Goal: Transaction & Acquisition: Purchase product/service

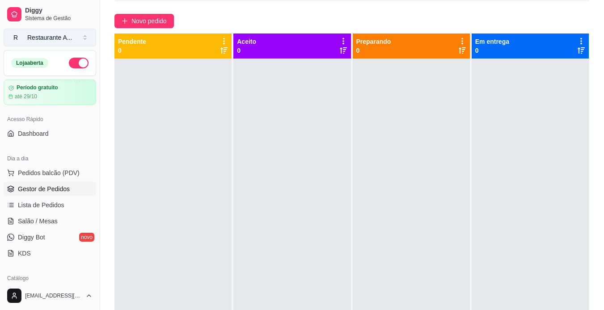
scroll to position [279, 0]
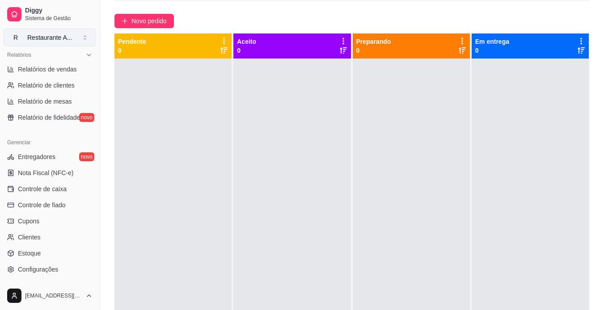
click at [83, 40] on button "R Restaurante A ..." at bounding box center [50, 38] width 92 height 18
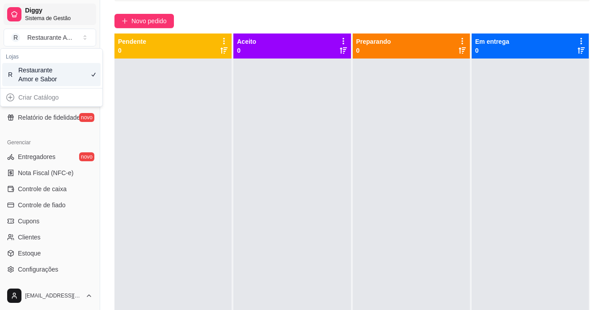
click at [25, 15] on span "Sistema de Gestão" at bounding box center [58, 18] width 67 height 7
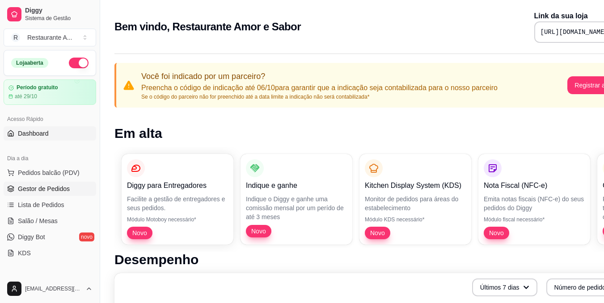
click at [43, 191] on span "Gestor de Pedidos" at bounding box center [44, 189] width 52 height 9
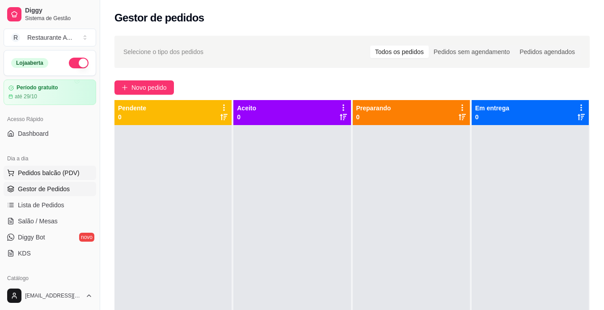
click at [74, 171] on span "Pedidos balcão (PDV)" at bounding box center [49, 172] width 62 height 9
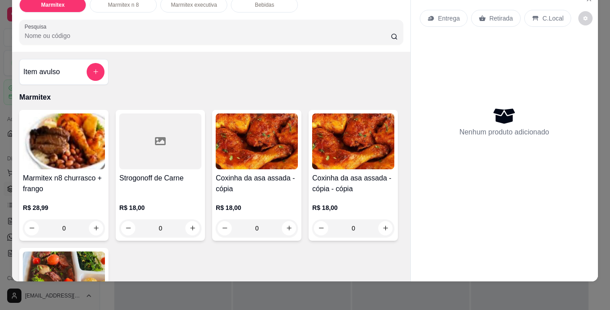
click at [0, 17] on div "Marmitex Marmitex n 8 Marmitex executiva Bebidas Pesquisa Item avulso Marmitex …" at bounding box center [305, 155] width 610 height 310
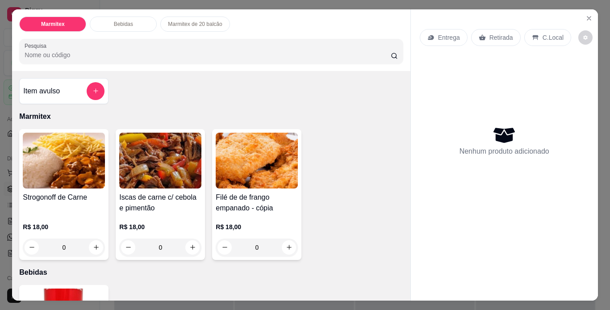
click at [190, 21] on p "Marmitex de 20 balcão" at bounding box center [195, 24] width 54 height 7
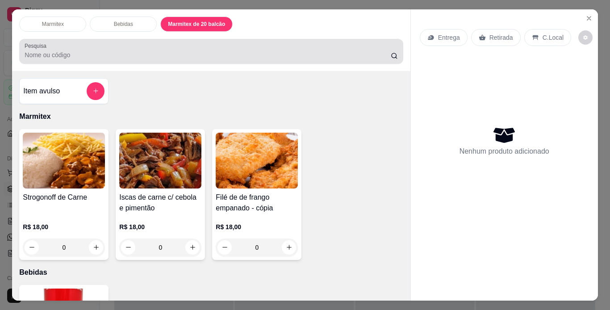
scroll to position [23, 0]
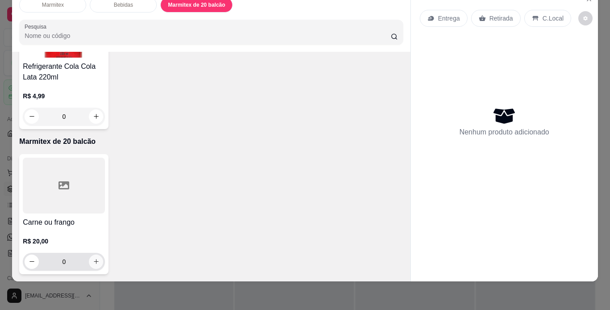
click at [93, 258] on icon "increase-product-quantity" at bounding box center [96, 261] width 7 height 7
click at [54, 253] on input "0" at bounding box center [64, 262] width 50 height 18
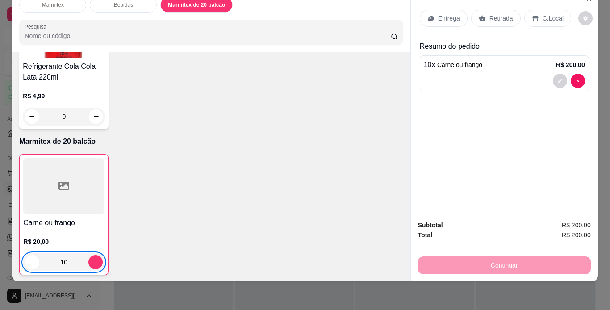
click at [54, 253] on input "10" at bounding box center [63, 262] width 49 height 18
click at [54, 255] on input "10" at bounding box center [63, 264] width 49 height 18
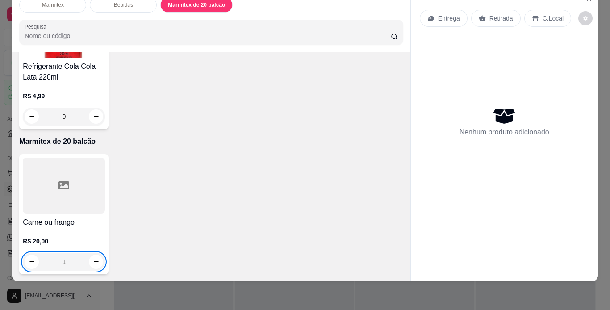
scroll to position [268, 0]
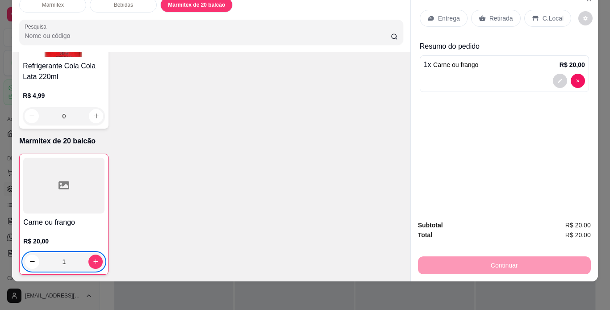
type input "1"
click at [492, 14] on p "Retirada" at bounding box center [502, 18] width 24 height 9
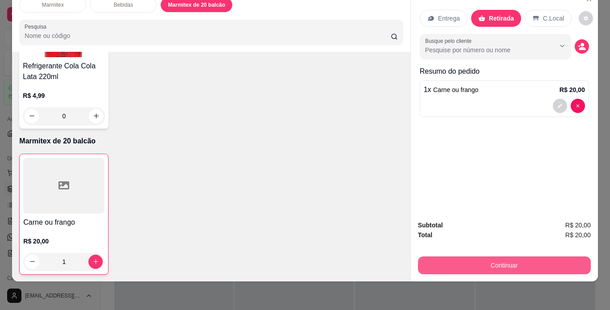
click at [520, 264] on button "Continuar" at bounding box center [504, 265] width 173 height 18
click at [511, 256] on button "Continuar" at bounding box center [504, 265] width 173 height 18
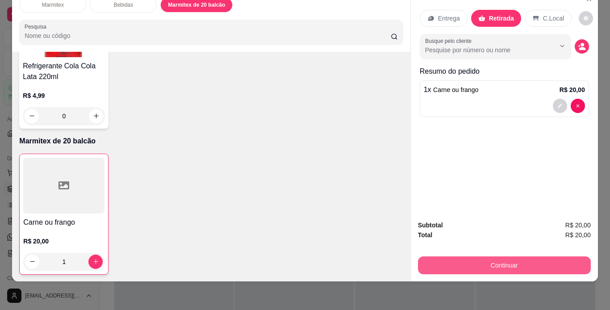
click at [511, 256] on button "Continuar" at bounding box center [504, 265] width 173 height 18
click at [530, 257] on button "Continuar" at bounding box center [504, 265] width 173 height 18
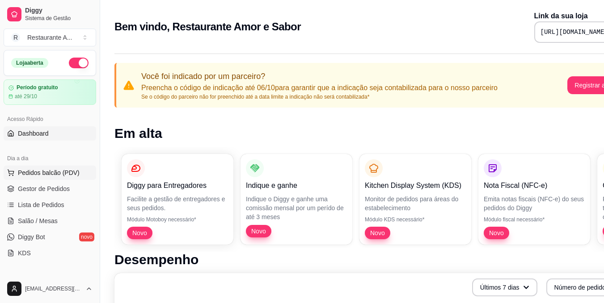
click at [30, 172] on span "Pedidos balcão (PDV)" at bounding box center [49, 172] width 62 height 9
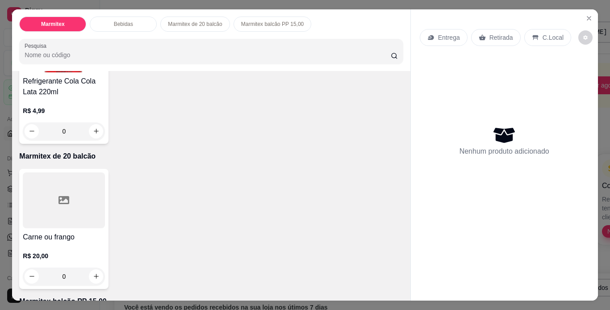
scroll to position [286, 0]
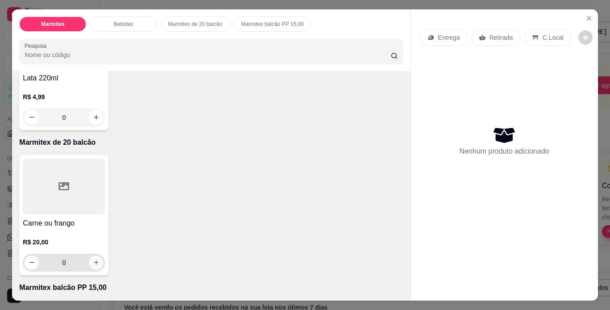
click at [94, 260] on icon "increase-product-quantity" at bounding box center [96, 262] width 5 height 5
type input "1"
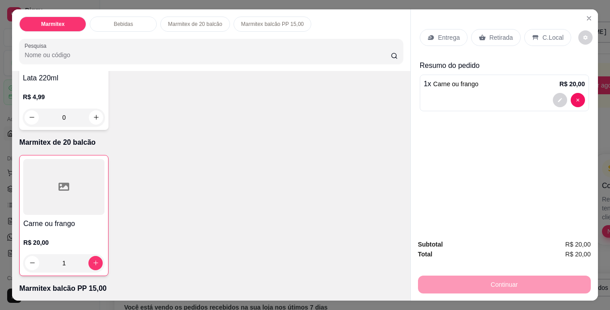
click at [520, 275] on div "Continuar" at bounding box center [504, 283] width 173 height 20
click at [487, 88] on div "1 x Carne ou frango R$ 20,00" at bounding box center [504, 93] width 169 height 37
click at [490, 38] on p "Retirada" at bounding box center [502, 37] width 24 height 9
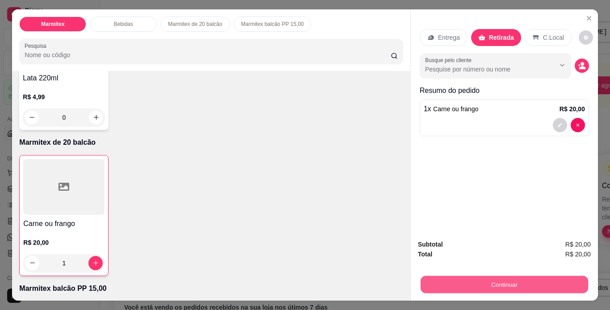
click at [512, 282] on button "Continuar" at bounding box center [504, 284] width 168 height 17
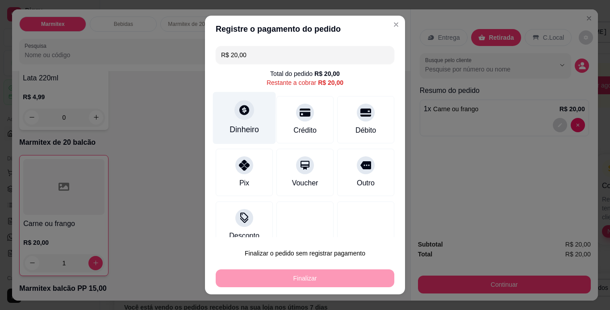
click at [237, 129] on div "Dinheiro" at bounding box center [244, 130] width 29 height 12
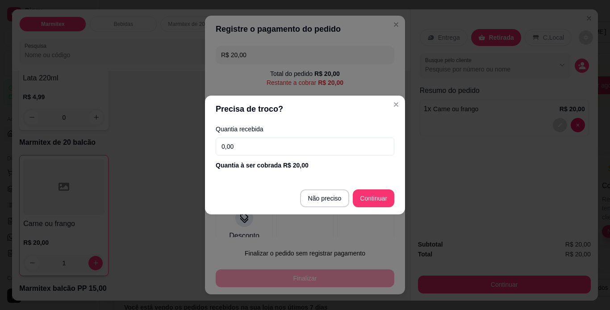
click at [292, 153] on input "0,00" at bounding box center [305, 147] width 179 height 18
type input "20,00"
type input "R$ 0,00"
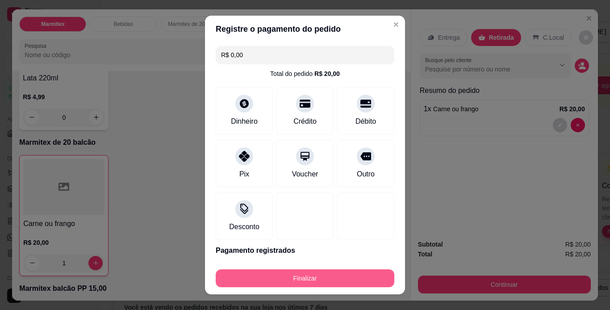
click at [329, 281] on button "Finalizar" at bounding box center [305, 278] width 179 height 18
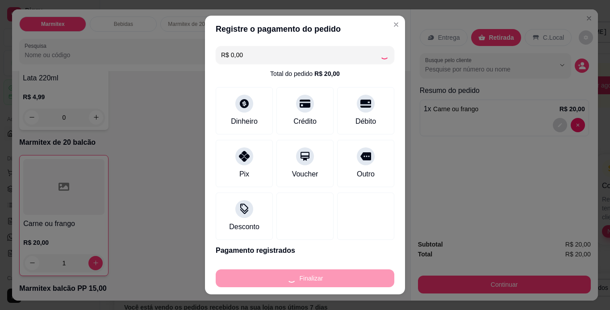
type input "0"
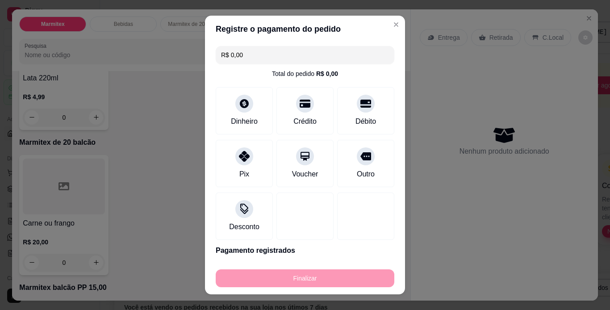
type input "-R$ 20,00"
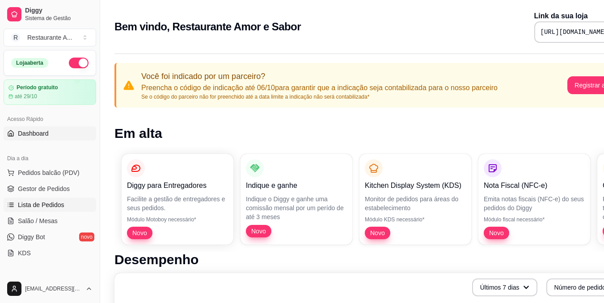
click at [45, 204] on span "Lista de Pedidos" at bounding box center [41, 205] width 46 height 9
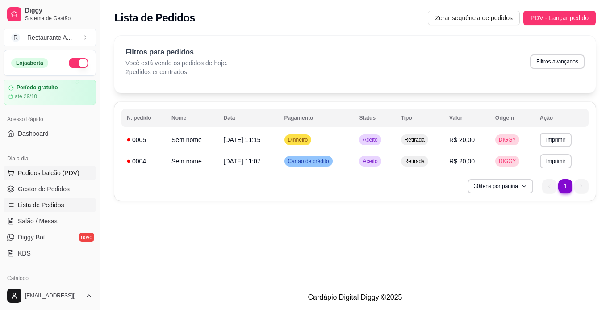
click at [69, 173] on span "Pedidos balcão (PDV)" at bounding box center [49, 172] width 62 height 9
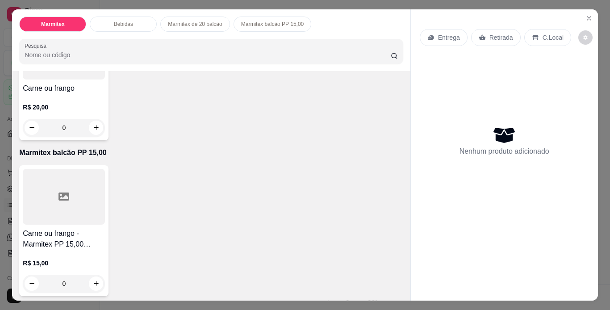
scroll to position [423, 0]
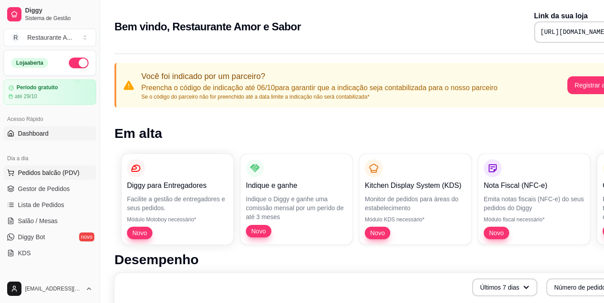
click at [66, 169] on span "Pedidos balcão (PDV)" at bounding box center [49, 172] width 62 height 9
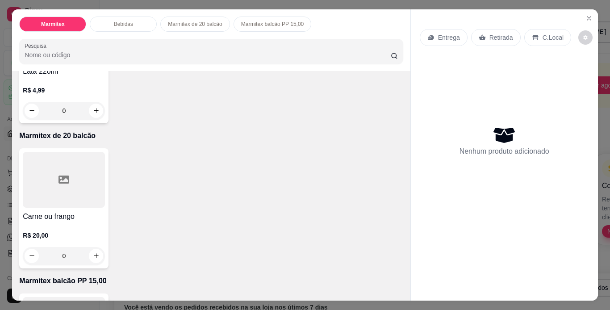
scroll to position [304, 0]
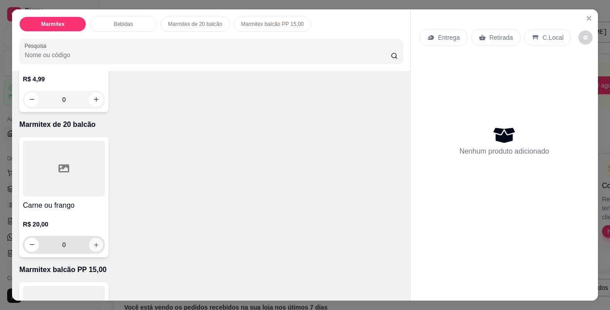
click at [92, 247] on button "increase-product-quantity" at bounding box center [96, 245] width 14 height 14
type input "1"
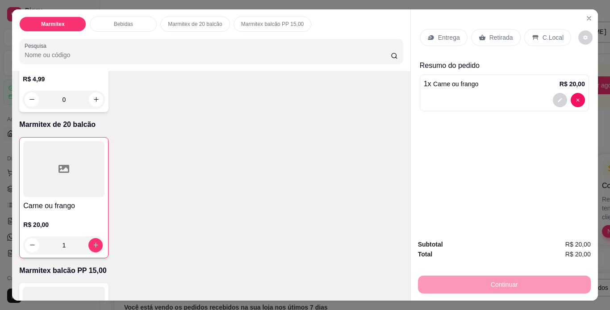
click at [496, 38] on p "Retirada" at bounding box center [502, 37] width 24 height 9
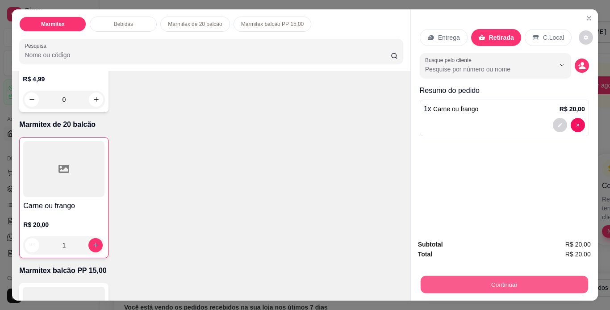
click at [530, 280] on button "Continuar" at bounding box center [504, 284] width 168 height 17
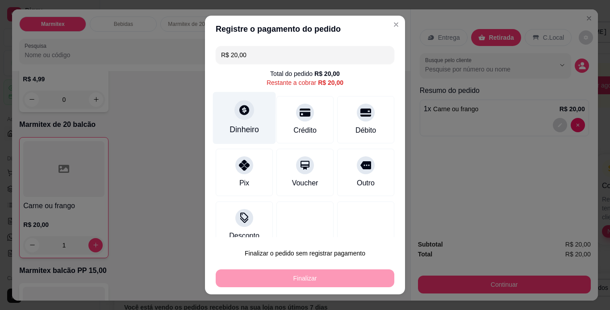
click at [240, 121] on div "Dinheiro" at bounding box center [244, 118] width 63 height 52
click at [240, 121] on header "Precisa de troco?" at bounding box center [305, 108] width 203 height 27
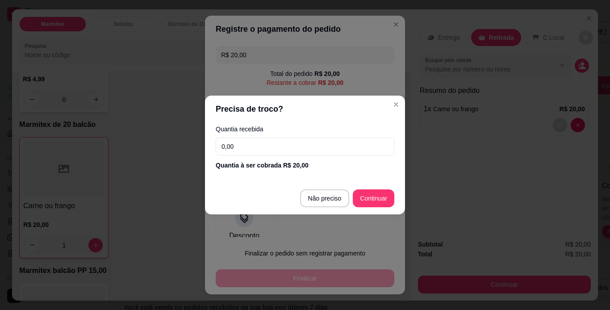
click at [252, 146] on input "0,00" at bounding box center [305, 147] width 179 height 18
type input "20,00"
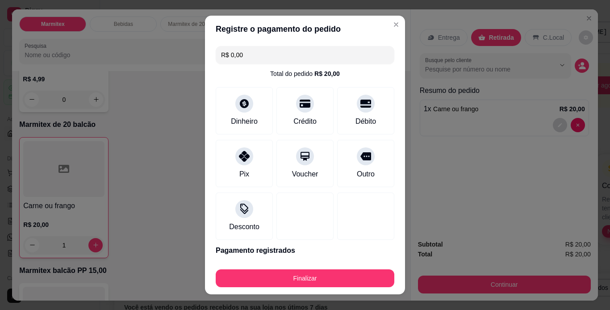
type input "R$ 0,00"
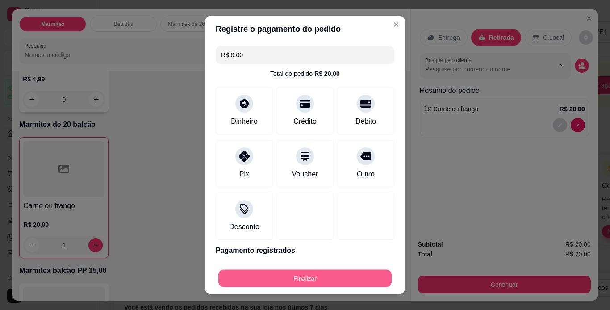
click at [303, 273] on button "Finalizar" at bounding box center [304, 278] width 173 height 17
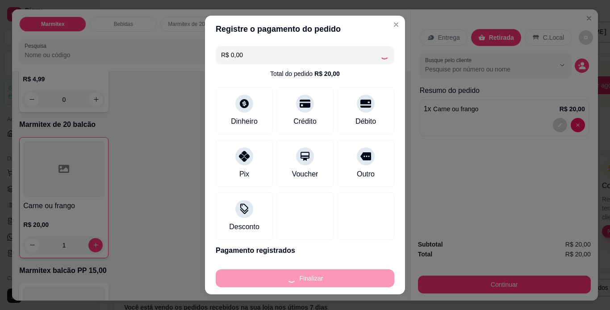
type input "0"
type input "-R$ 20,00"
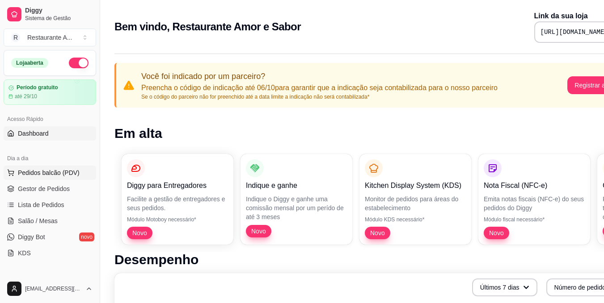
click at [46, 175] on span "Pedidos balcão (PDV)" at bounding box center [49, 172] width 62 height 9
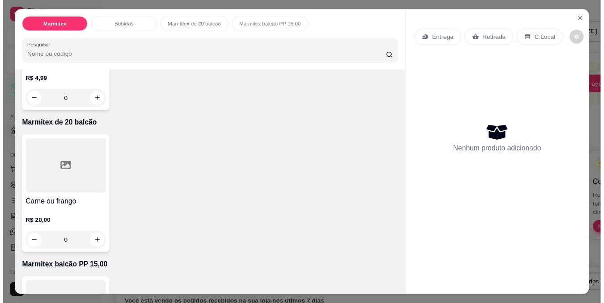
scroll to position [304, 0]
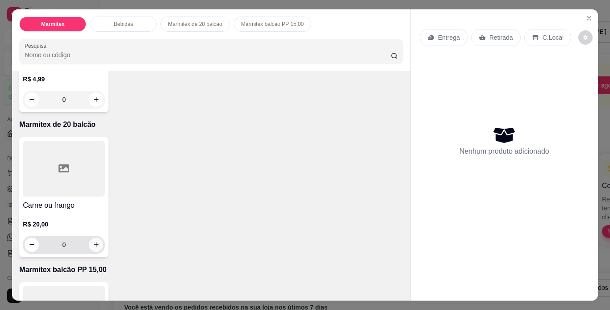
click at [93, 238] on button "increase-product-quantity" at bounding box center [96, 245] width 14 height 14
type input "1"
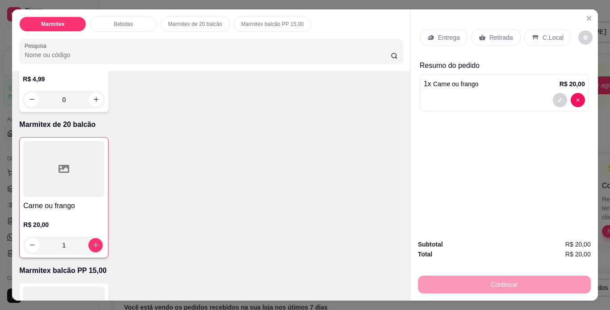
click at [502, 35] on p "Retirada" at bounding box center [502, 37] width 24 height 9
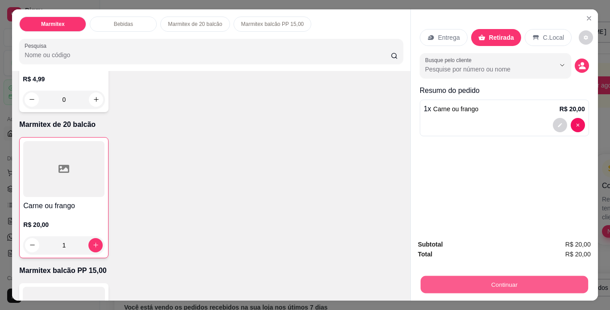
click at [454, 277] on button "Continuar" at bounding box center [504, 284] width 168 height 17
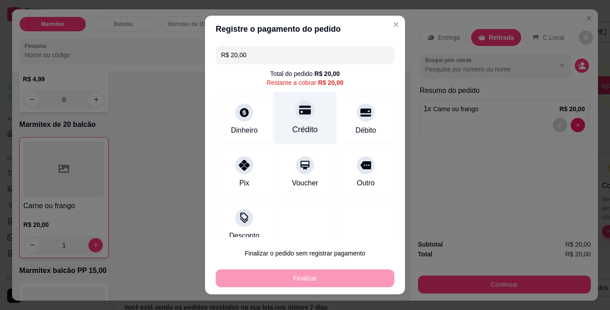
click at [298, 125] on div "Crédito" at bounding box center [305, 130] width 25 height 12
type input "R$ 0,00"
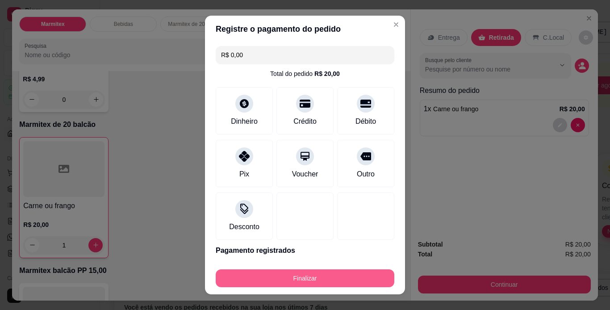
click at [289, 281] on button "Finalizar" at bounding box center [305, 278] width 179 height 18
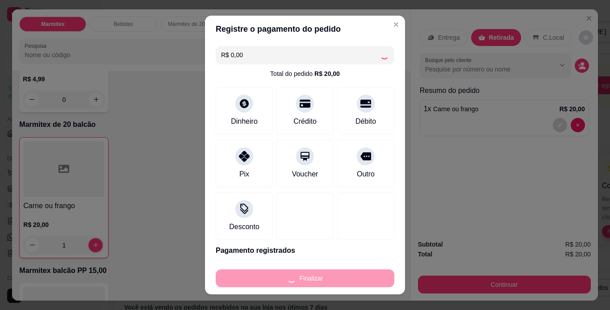
type input "0"
type input "-R$ 20,00"
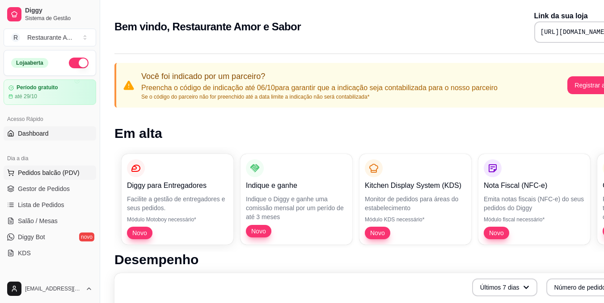
click at [73, 173] on span "Pedidos balcão (PDV)" at bounding box center [49, 172] width 62 height 9
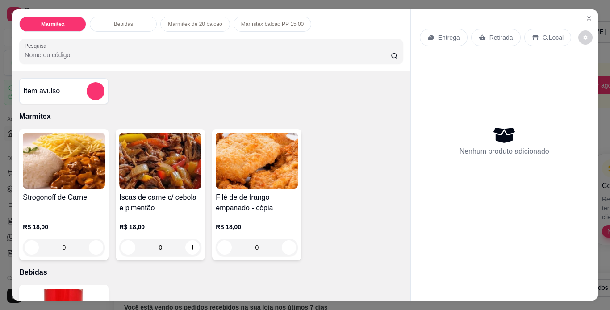
click at [92, 241] on div "0" at bounding box center [64, 248] width 82 height 18
click at [90, 244] on div "0" at bounding box center [64, 248] width 82 height 18
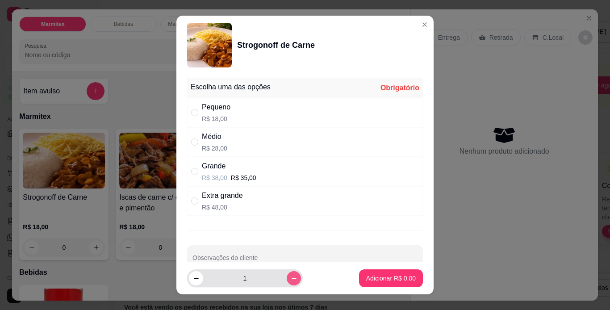
click at [291, 280] on icon "increase-product-quantity" at bounding box center [294, 278] width 7 height 7
type input "4"
drag, startPoint x: 200, startPoint y: 159, endPoint x: 199, endPoint y: 154, distance: 5.5
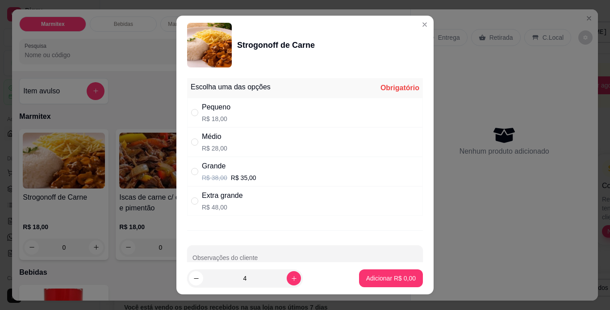
click at [201, 157] on div "Grande R$ 38,00 R$ 35,00" at bounding box center [305, 171] width 236 height 29
radio input "true"
click at [192, 111] on input "" at bounding box center [194, 112] width 7 height 7
radio input "true"
radio input "false"
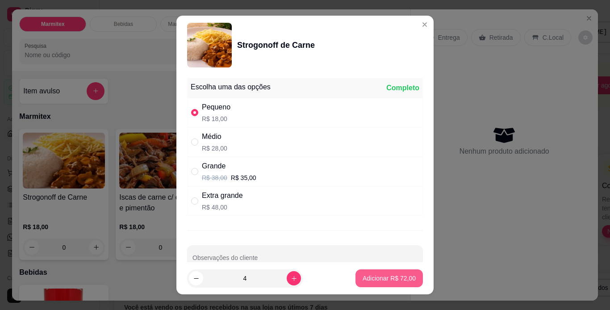
click at [378, 277] on p "Adicionar R$ 72,00" at bounding box center [389, 278] width 53 height 9
type input "4"
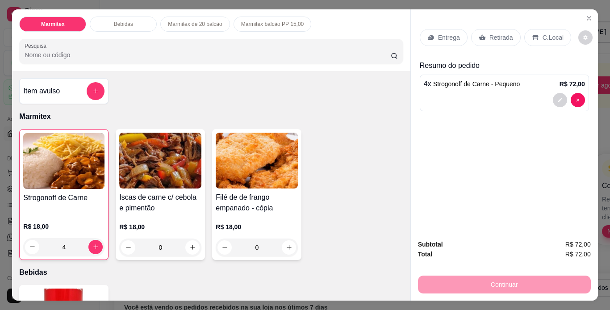
click at [502, 33] on p "Retirada" at bounding box center [502, 37] width 24 height 9
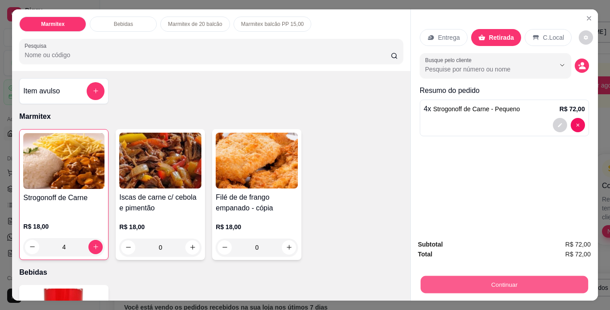
click at [461, 281] on button "Continuar" at bounding box center [504, 284] width 168 height 17
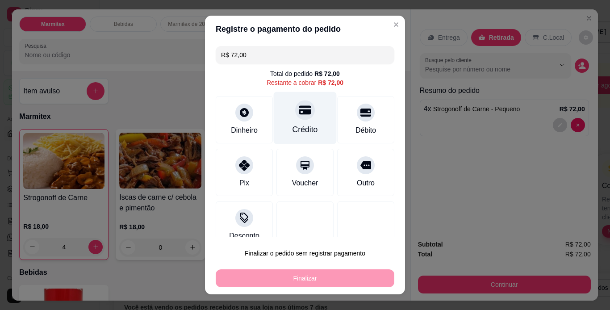
click at [285, 109] on div "Crédito" at bounding box center [305, 118] width 63 height 52
type input "R$ 0,00"
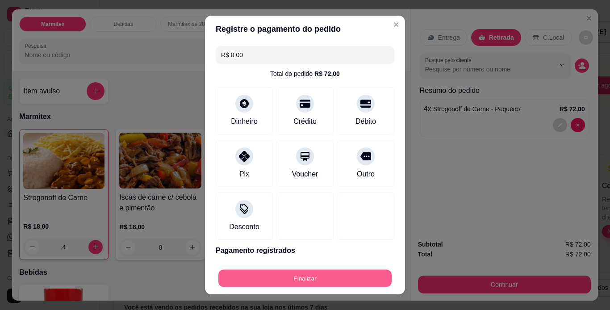
click at [272, 277] on button "Finalizar" at bounding box center [304, 278] width 173 height 17
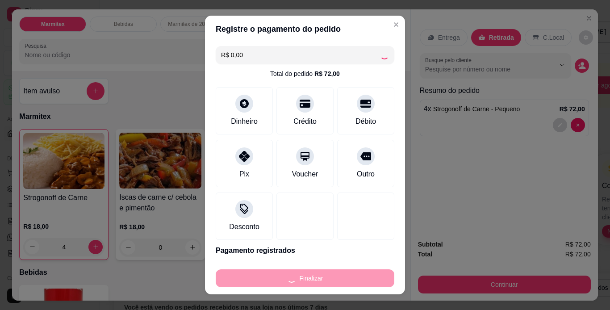
type input "0"
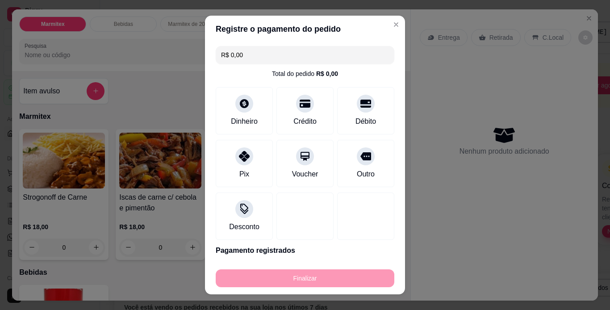
type input "-R$ 72,00"
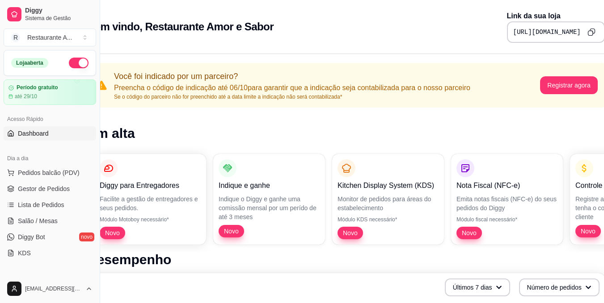
scroll to position [0, 40]
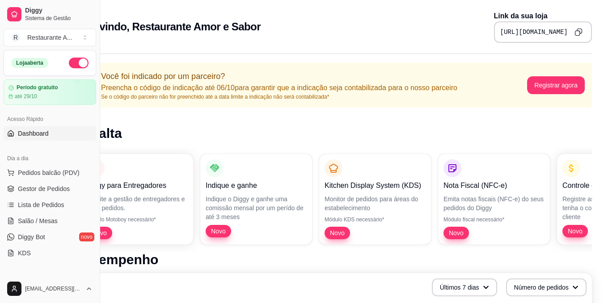
click at [0, 136] on div "Acesso Rápido Dashboard" at bounding box center [50, 127] width 100 height 36
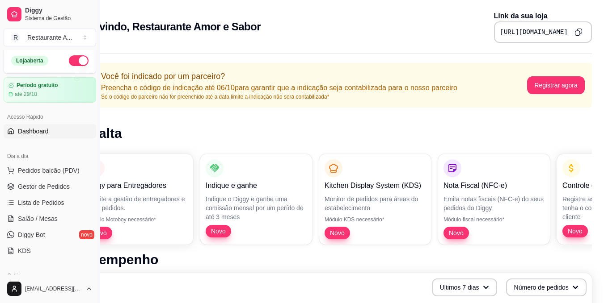
scroll to position [3, 0]
click at [58, 171] on span "Pedidos balcão (PDV)" at bounding box center [49, 170] width 62 height 9
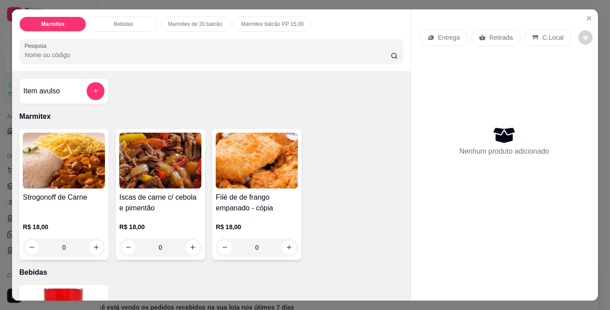
click at [90, 246] on div "0" at bounding box center [64, 248] width 82 height 18
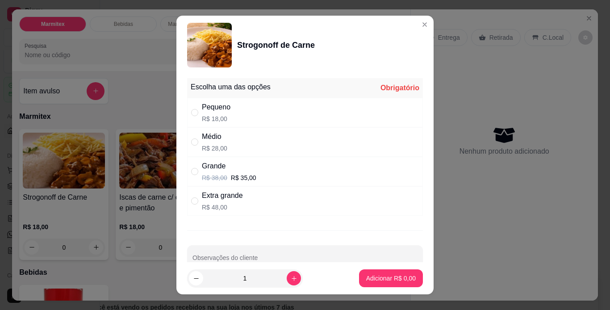
click at [240, 113] on div "Pequeno R$ 18,00" at bounding box center [305, 112] width 236 height 29
radio input "true"
click at [384, 275] on p "Adicionar R$ 18,00" at bounding box center [389, 278] width 53 height 9
type input "1"
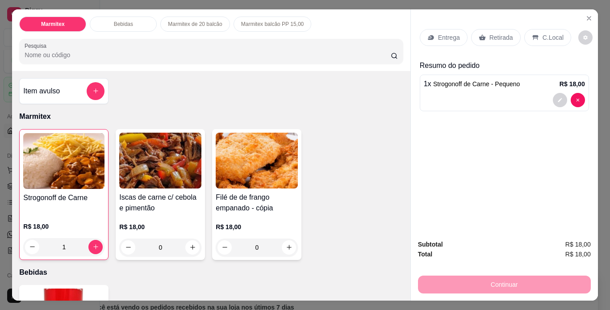
click at [384, 275] on div "Item avulso Marmitex Strogonoff de Carne R$ 18,00 1 Iscas de carne c/ cebola e …" at bounding box center [211, 186] width 398 height 230
click at [492, 34] on p "Retirada" at bounding box center [502, 37] width 24 height 9
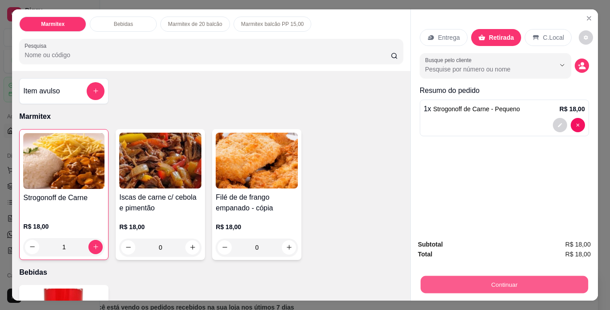
click at [476, 281] on button "Continuar" at bounding box center [504, 284] width 168 height 17
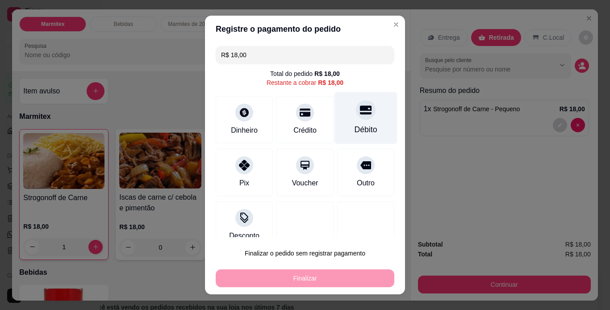
click at [355, 130] on div "Débito" at bounding box center [366, 130] width 23 height 12
type input "R$ 0,00"
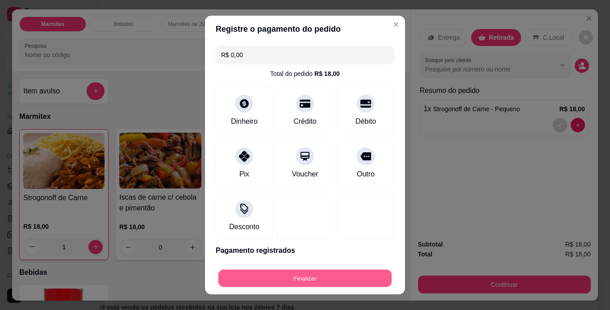
click at [316, 278] on button "Finalizar" at bounding box center [304, 278] width 173 height 17
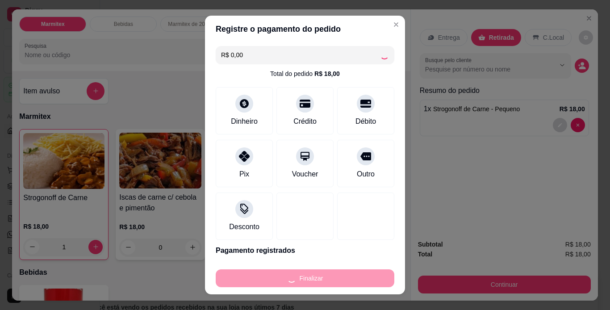
type input "0"
type input "-R$ 18,00"
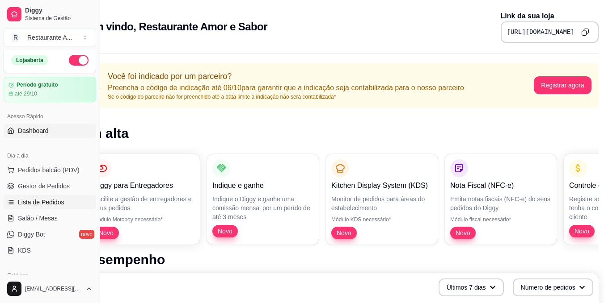
click at [39, 203] on span "Lista de Pedidos" at bounding box center [41, 202] width 46 height 9
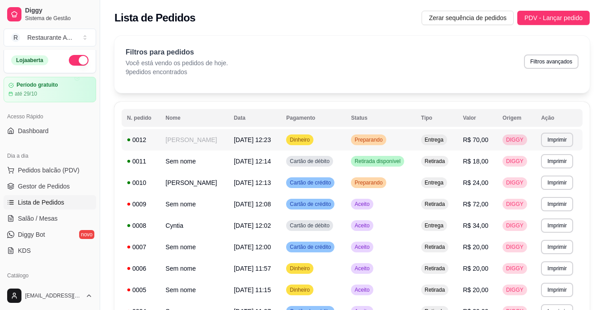
click at [384, 142] on span "Preparando" at bounding box center [368, 139] width 32 height 7
click at [54, 172] on span "Pedidos balcão (PDV)" at bounding box center [49, 170] width 62 height 9
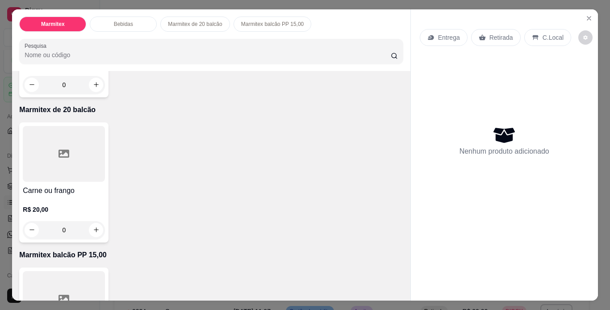
scroll to position [322, 0]
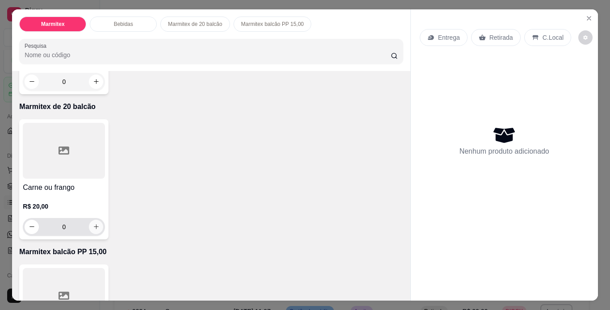
click at [95, 226] on icon "increase-product-quantity" at bounding box center [96, 226] width 7 height 7
type input "1"
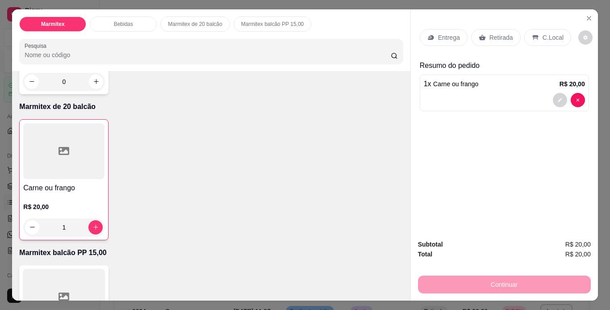
click at [495, 33] on p "Retirada" at bounding box center [502, 37] width 24 height 9
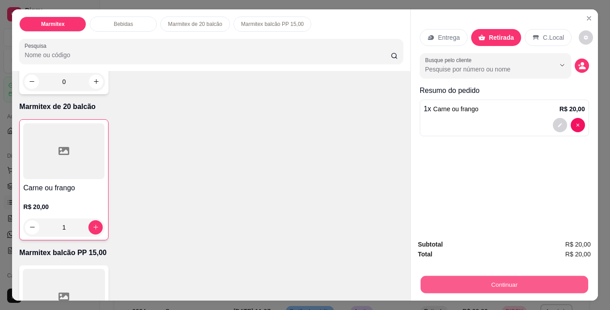
click at [501, 284] on button "Continuar" at bounding box center [504, 284] width 168 height 17
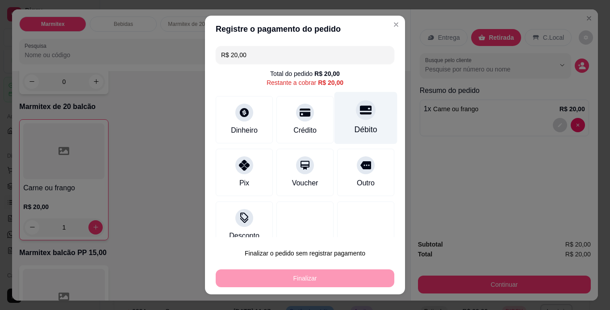
click at [355, 128] on div "Débito" at bounding box center [366, 130] width 23 height 12
type input "R$ 0,00"
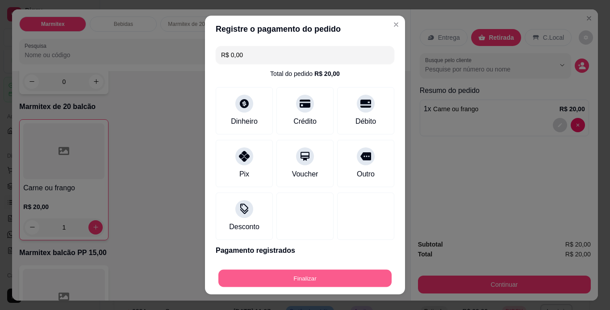
click at [325, 275] on button "Finalizar" at bounding box center [304, 278] width 173 height 17
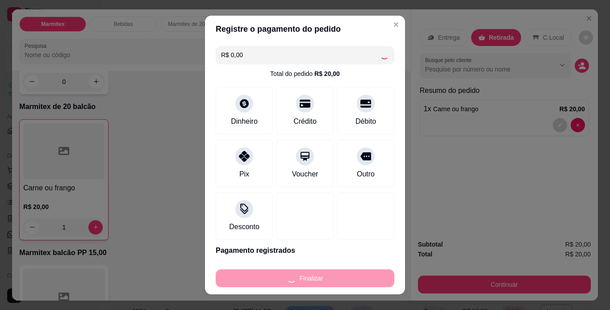
type input "0"
type input "-R$ 20,00"
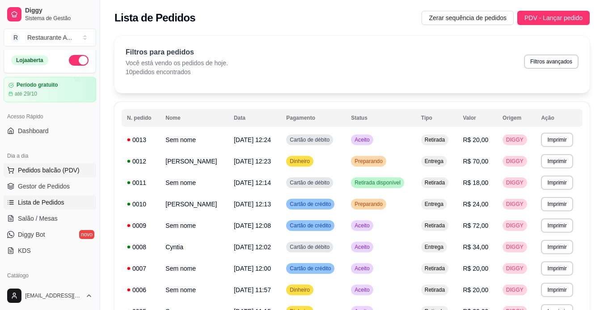
click at [72, 172] on span "Pedidos balcão (PDV)" at bounding box center [49, 170] width 62 height 9
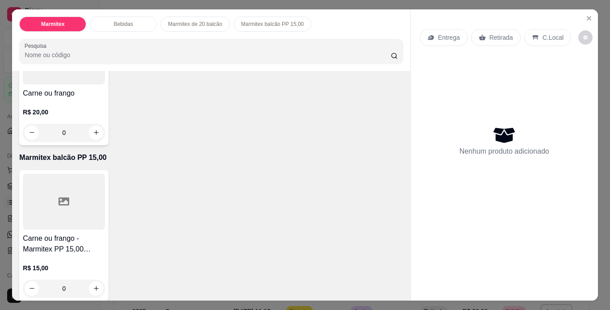
scroll to position [423, 0]
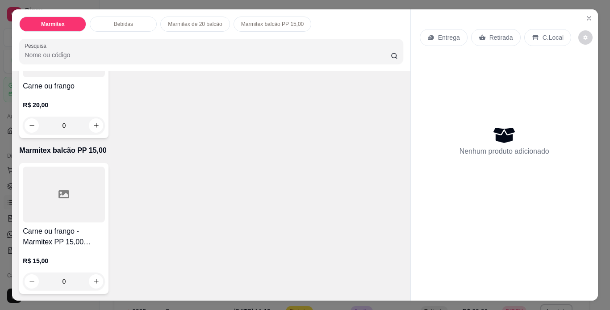
click at [39, 101] on p "R$ 20,00" at bounding box center [64, 105] width 82 height 9
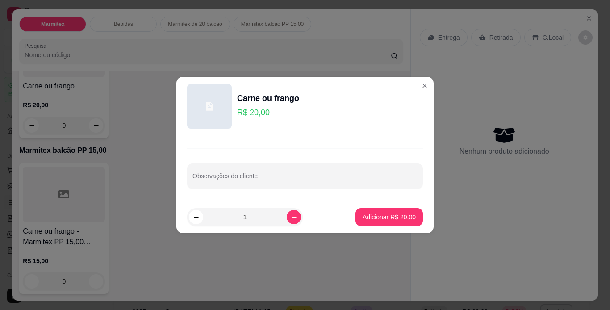
click at [263, 113] on p "R$ 20,00" at bounding box center [268, 112] width 62 height 13
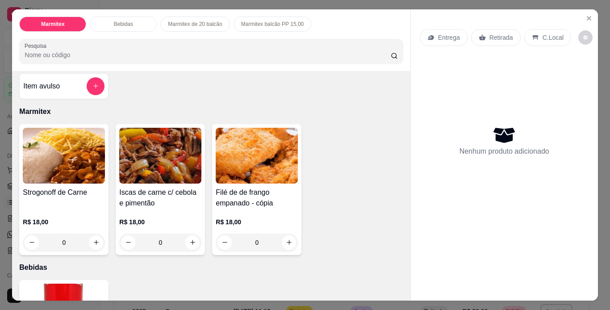
scroll to position [1, 0]
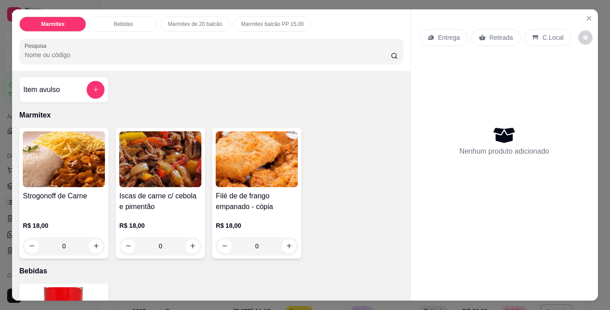
click at [91, 244] on div "0" at bounding box center [64, 246] width 82 height 18
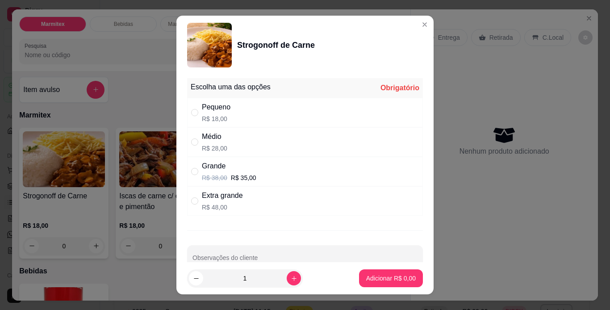
click at [228, 145] on div "Médio R$ 28,00" at bounding box center [305, 141] width 236 height 29
radio input "true"
click at [291, 276] on icon "increase-product-quantity" at bounding box center [294, 278] width 7 height 7
type input "2"
click at [194, 113] on input "" at bounding box center [194, 112] width 7 height 7
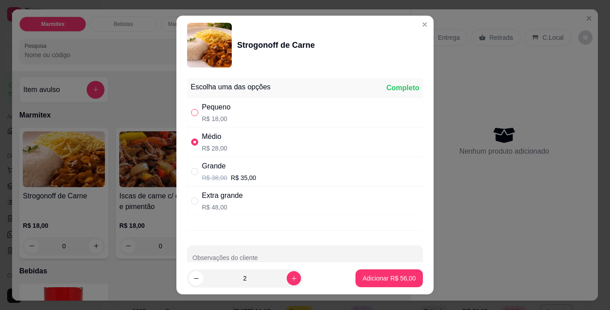
radio input "true"
radio input "false"
click at [291, 281] on icon "increase-product-quantity" at bounding box center [294, 278] width 7 height 7
type input "3"
click at [398, 281] on p "Adicionar R$ 54,00" at bounding box center [389, 278] width 53 height 9
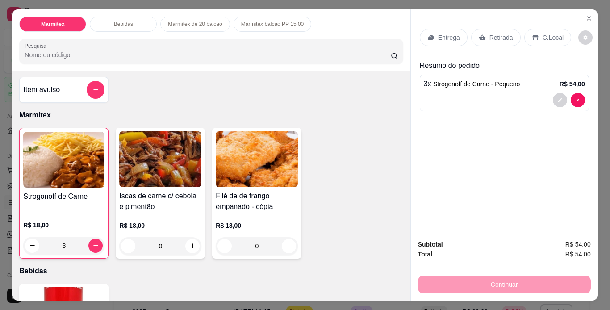
click at [91, 241] on div "3" at bounding box center [63, 246] width 81 height 18
click at [90, 247] on div "3" at bounding box center [63, 246] width 81 height 18
type input "0"
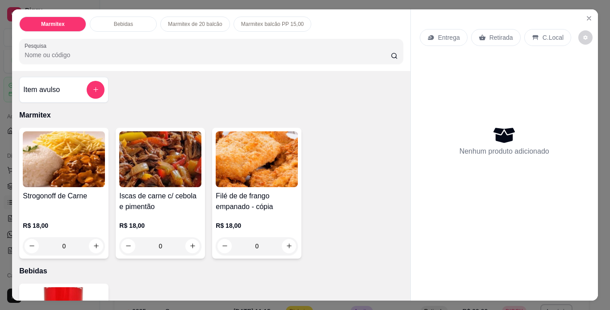
click at [90, 241] on div "0" at bounding box center [64, 246] width 82 height 18
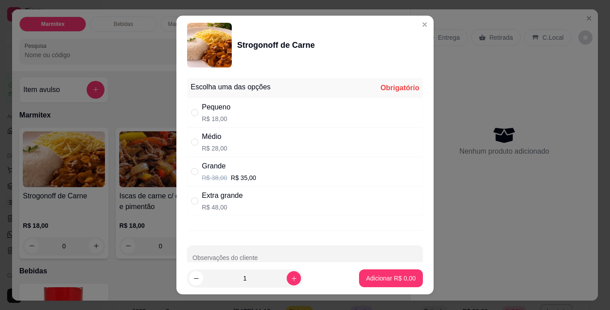
click at [209, 147] on p "R$ 28,00" at bounding box center [214, 148] width 25 height 9
radio input "true"
click at [287, 279] on button "increase-product-quantity" at bounding box center [294, 279] width 14 height 14
type input "2"
click at [394, 275] on p "Adicionar R$ 56,00" at bounding box center [389, 278] width 53 height 9
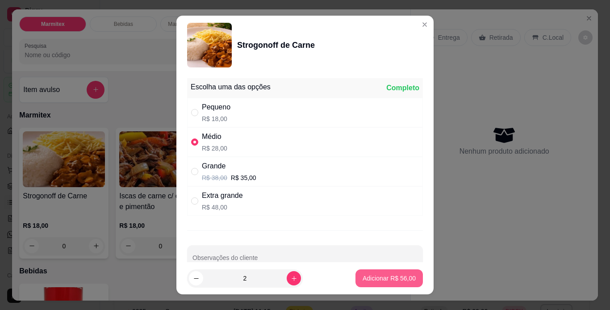
type input "2"
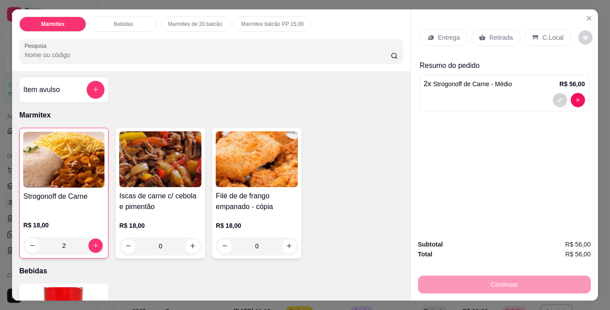
click at [95, 242] on div "2" at bounding box center [63, 246] width 81 height 18
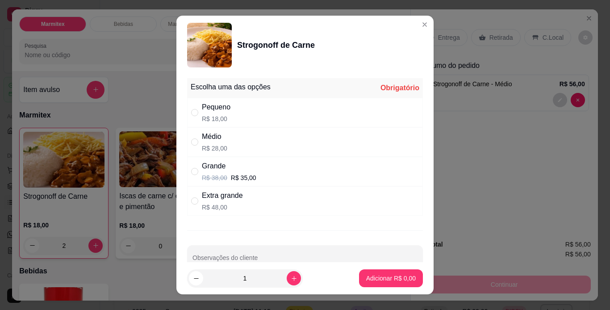
click at [230, 117] on div "Pequeno R$ 18,00" at bounding box center [305, 112] width 236 height 29
radio input "true"
click at [384, 277] on p "Adicionar R$ 18,00" at bounding box center [390, 278] width 52 height 8
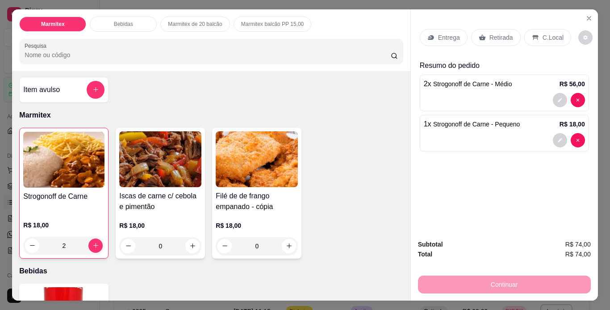
click at [501, 34] on p "Retirada" at bounding box center [502, 37] width 24 height 9
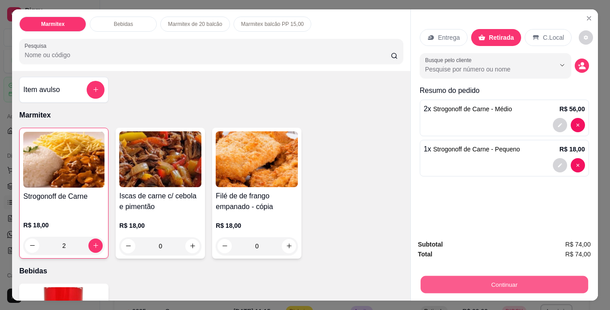
click at [504, 284] on button "Continuar" at bounding box center [504, 284] width 168 height 17
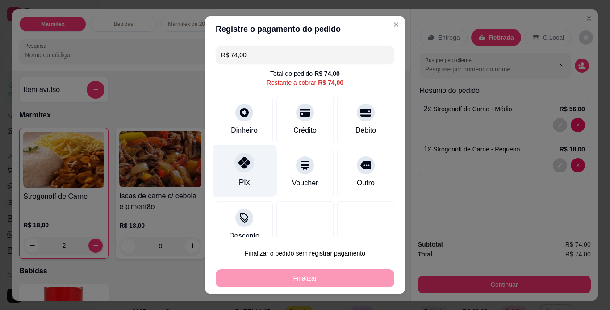
click at [239, 175] on div "Pix" at bounding box center [244, 170] width 63 height 52
type input "R$ 0,00"
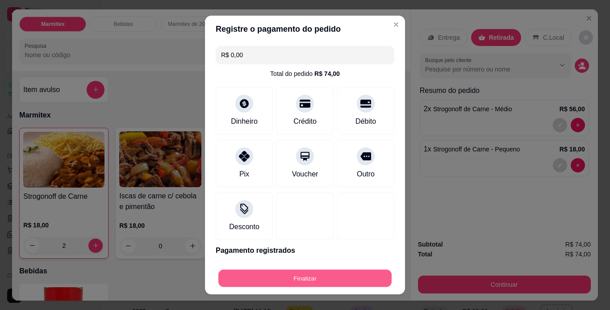
click at [285, 279] on button "Finalizar" at bounding box center [304, 278] width 173 height 17
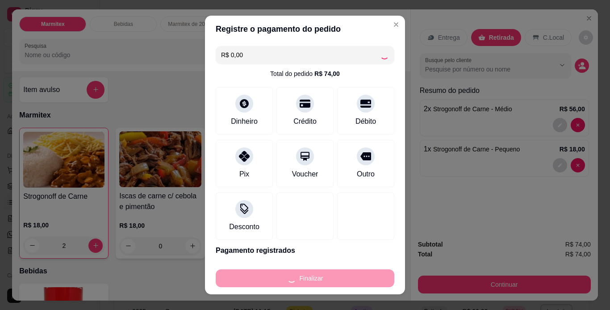
type input "0"
type input "-R$ 74,00"
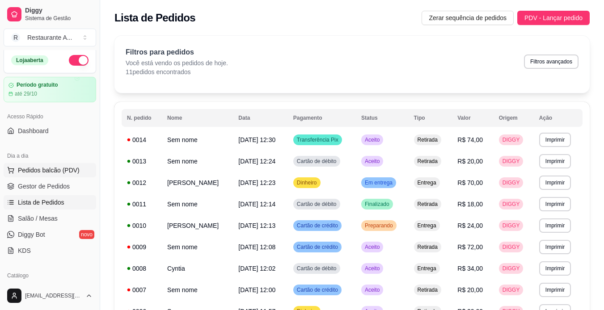
click at [65, 170] on span "Pedidos balcão (PDV)" at bounding box center [49, 170] width 62 height 9
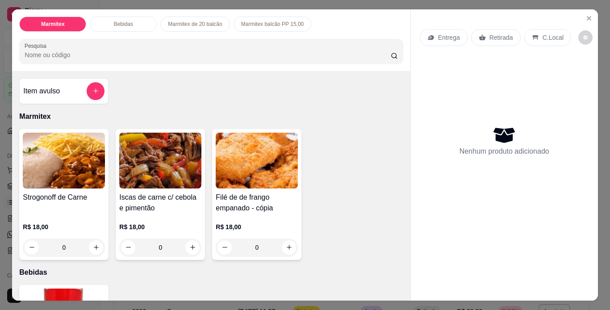
click at [95, 247] on div "0" at bounding box center [64, 248] width 82 height 18
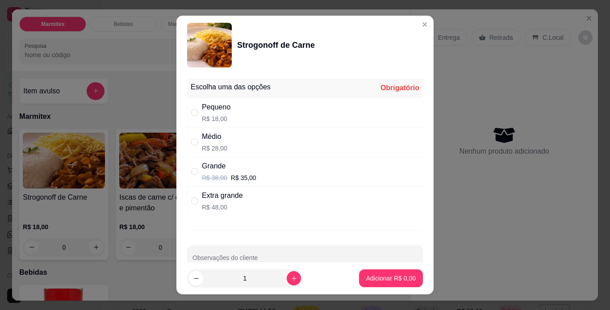
click at [204, 119] on p "R$ 18,00" at bounding box center [216, 118] width 29 height 9
radio input "true"
click at [291, 281] on icon "increase-product-quantity" at bounding box center [294, 278] width 7 height 7
type input "2"
click at [398, 285] on button "Adicionar R$ 36,00" at bounding box center [390, 278] width 66 height 17
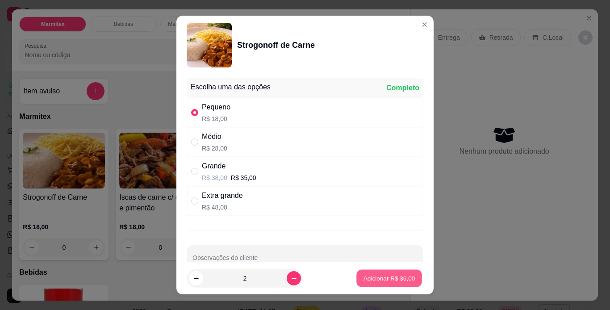
type input "2"
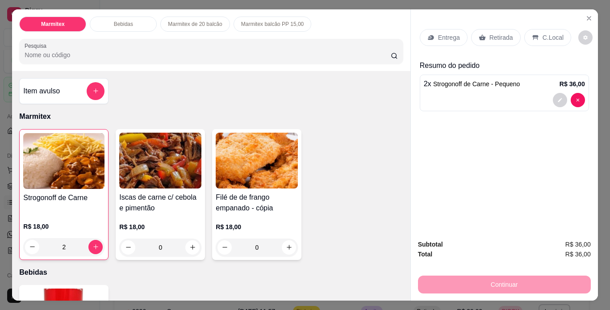
click at [504, 29] on div "Retirada" at bounding box center [496, 37] width 50 height 17
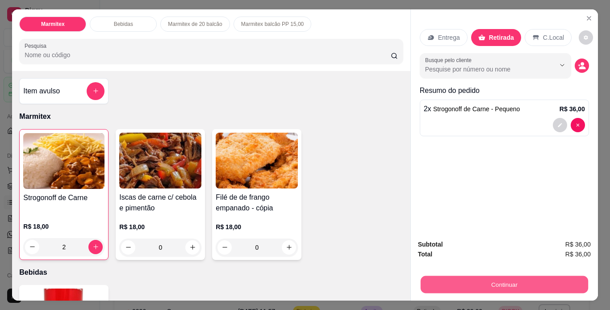
click at [456, 277] on button "Continuar" at bounding box center [504, 284] width 168 height 17
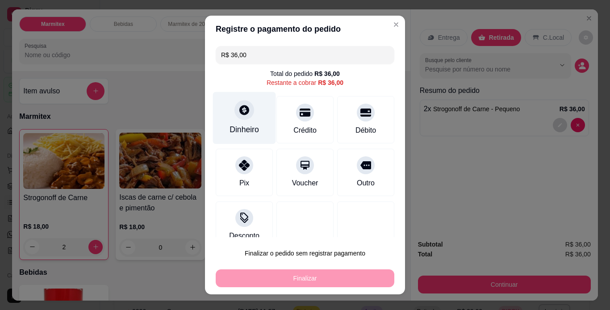
click at [239, 114] on icon at bounding box center [245, 110] width 12 height 12
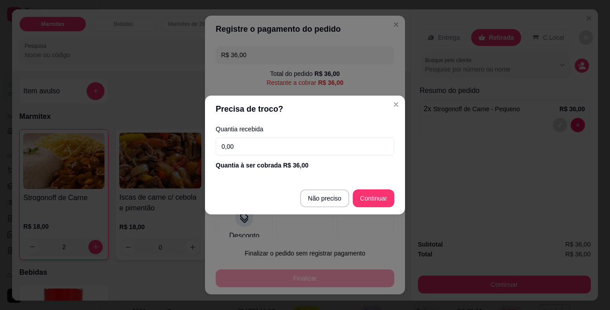
click at [237, 143] on input "0,00" at bounding box center [305, 147] width 179 height 18
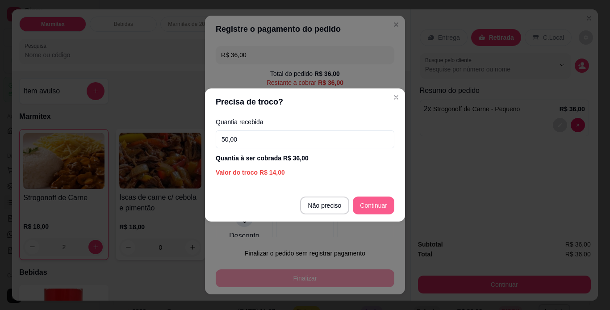
type input "50,00"
type input "R$ 0,00"
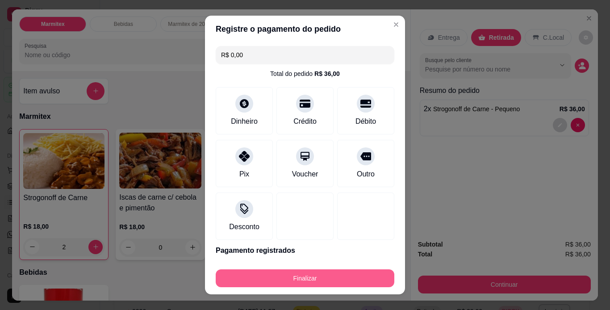
click at [305, 278] on button "Finalizar" at bounding box center [305, 278] width 179 height 18
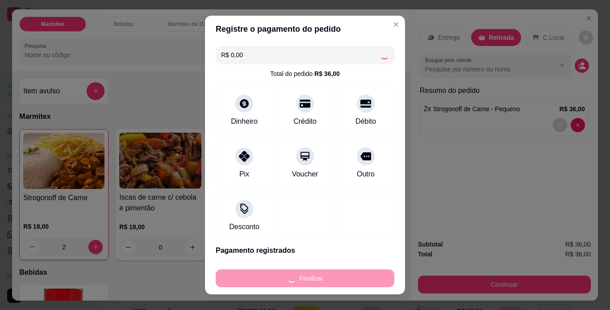
type input "0"
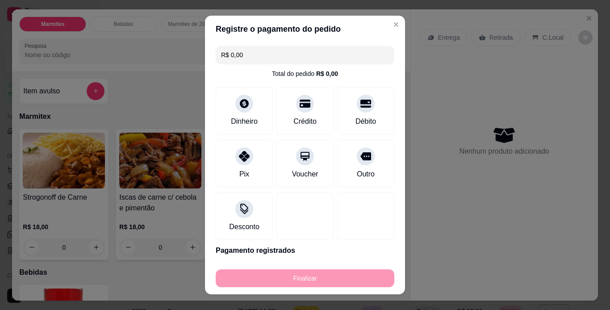
type input "-R$ 36,00"
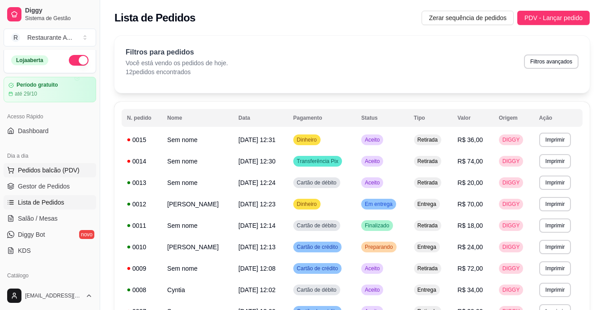
click at [65, 176] on button "Pedidos balcão (PDV)" at bounding box center [50, 170] width 92 height 14
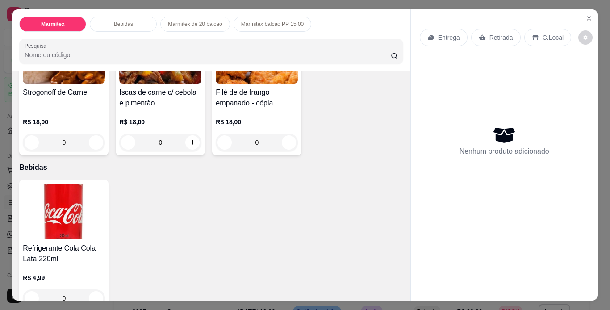
scroll to position [89, 0]
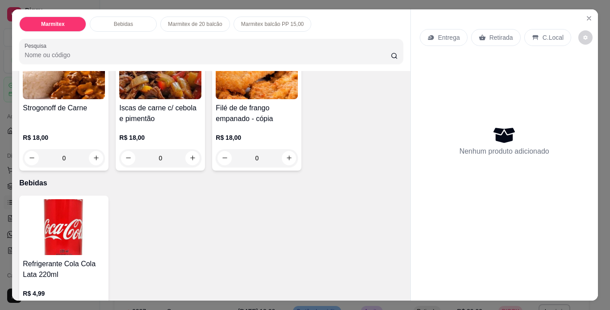
click at [97, 152] on div "0" at bounding box center [64, 158] width 82 height 18
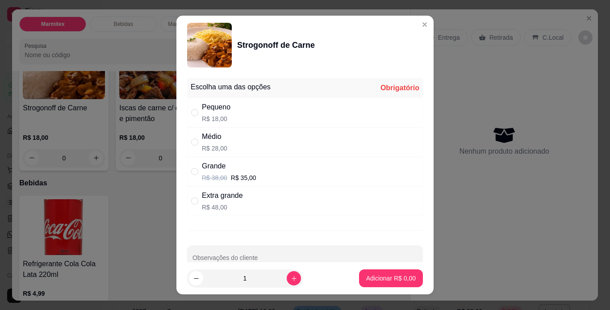
click at [219, 115] on p "R$ 18,00" at bounding box center [216, 118] width 29 height 9
click at [231, 174] on p "R$ 35,00" at bounding box center [243, 177] width 25 height 9
radio input "false"
radio input "true"
click at [239, 116] on div "Pequeno R$ 18,00" at bounding box center [305, 112] width 236 height 29
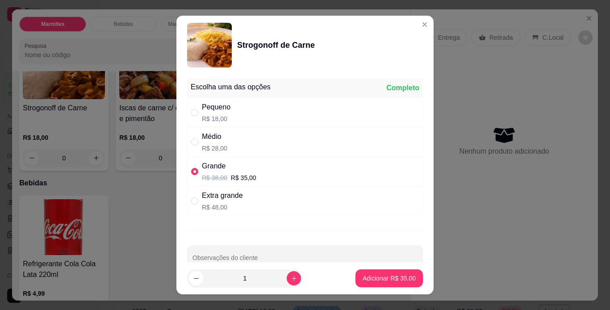
radio input "true"
radio input "false"
click at [220, 179] on p "R$ 38,00" at bounding box center [214, 177] width 25 height 9
radio input "false"
radio input "true"
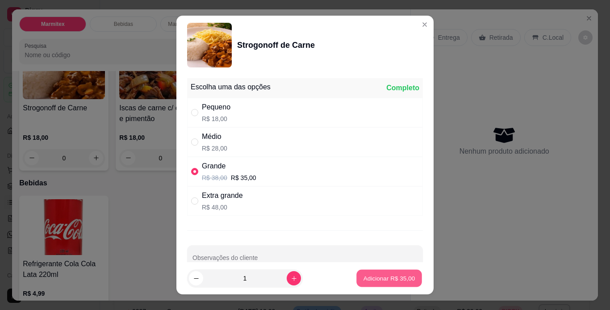
click at [389, 276] on p "Adicionar R$ 35,00" at bounding box center [390, 278] width 52 height 8
type input "1"
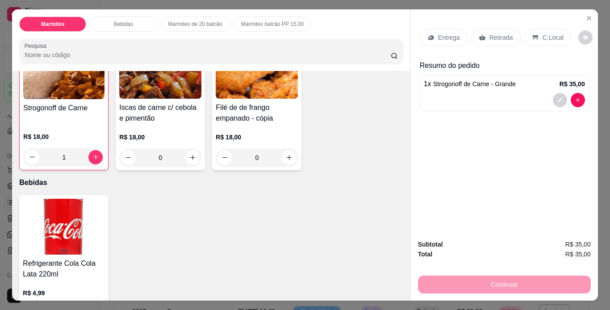
click at [481, 39] on div "Retirada" at bounding box center [496, 37] width 50 height 17
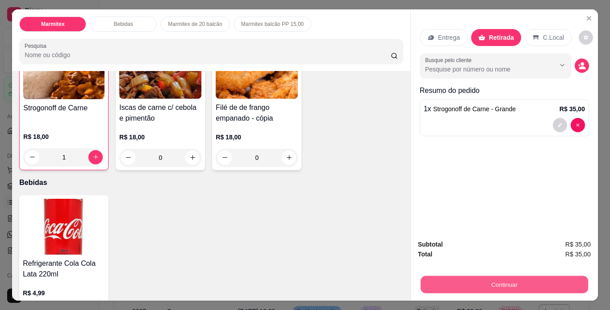
click at [466, 282] on button "Continuar" at bounding box center [504, 284] width 168 height 17
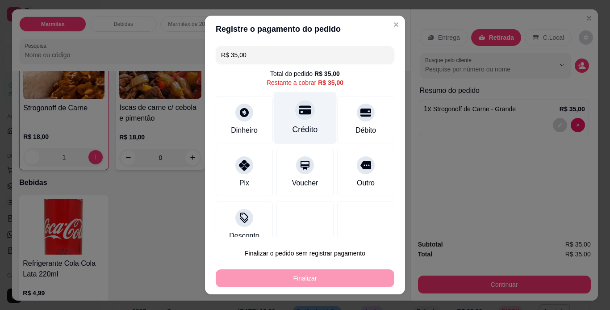
click at [300, 134] on div "Crédito" at bounding box center [305, 130] width 25 height 12
type input "R$ 0,00"
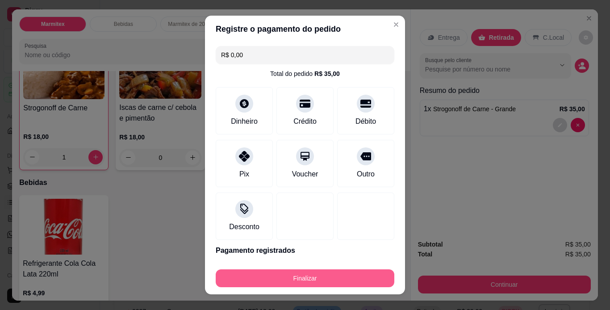
click at [294, 282] on button "Finalizar" at bounding box center [305, 278] width 179 height 18
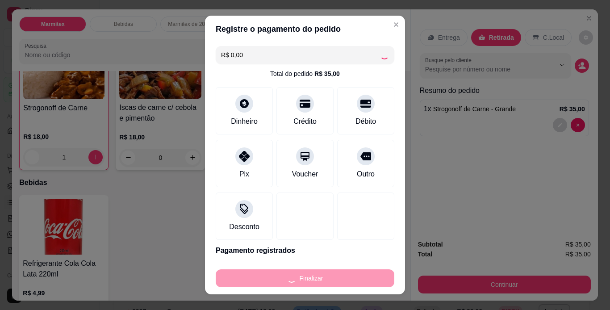
type input "0"
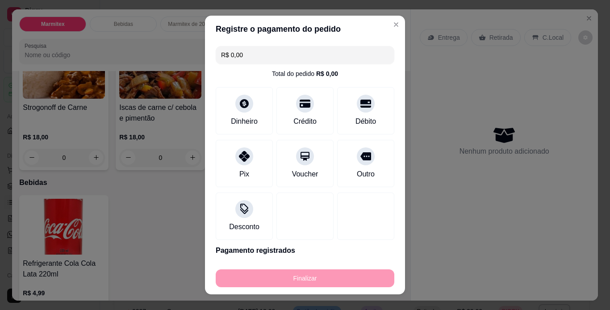
type input "-R$ 35,00"
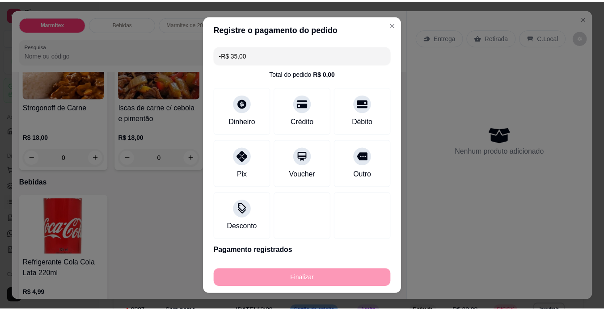
scroll to position [89, 0]
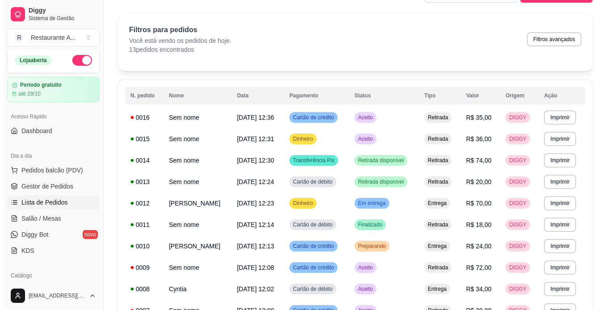
scroll to position [36, 0]
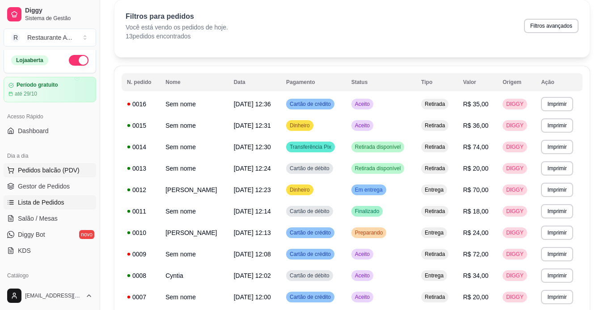
click at [29, 170] on span "Pedidos balcão (PDV)" at bounding box center [49, 170] width 62 height 9
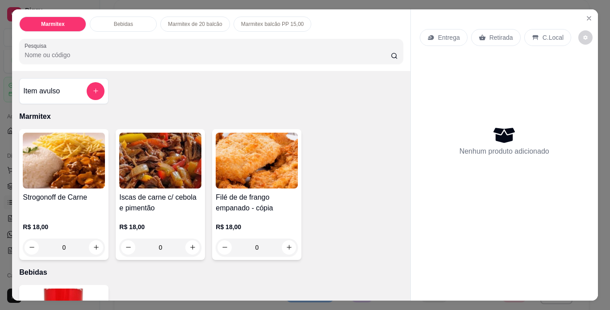
click at [98, 242] on div "0" at bounding box center [64, 248] width 82 height 18
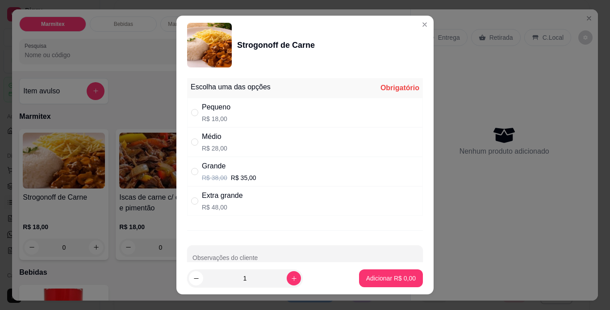
click at [260, 119] on div "Pequeno R$ 18,00" at bounding box center [305, 112] width 236 height 29
radio input "true"
click at [287, 283] on button "increase-product-quantity" at bounding box center [294, 279] width 14 height 14
click at [287, 283] on button "increase-product-quantity" at bounding box center [294, 278] width 14 height 14
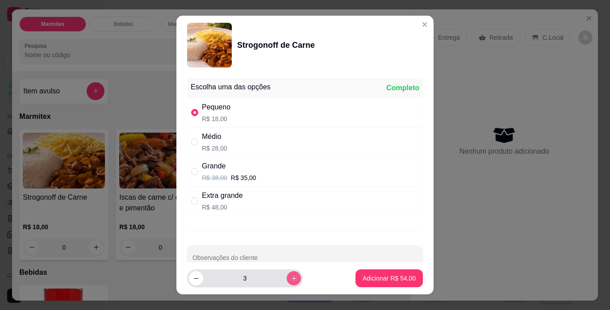
type input "4"
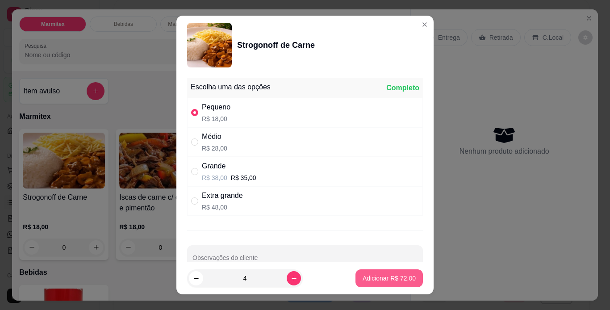
click at [406, 279] on button "Adicionar R$ 72,00" at bounding box center [389, 278] width 67 height 18
type input "4"
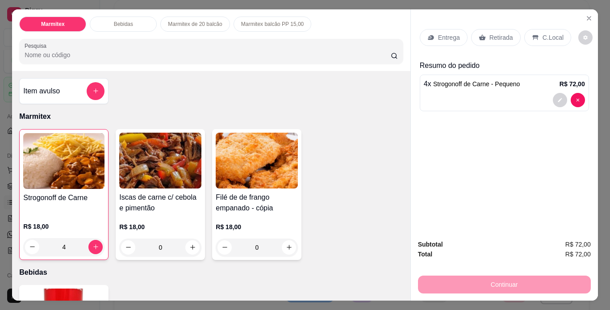
click at [505, 29] on div "Retirada" at bounding box center [496, 37] width 50 height 17
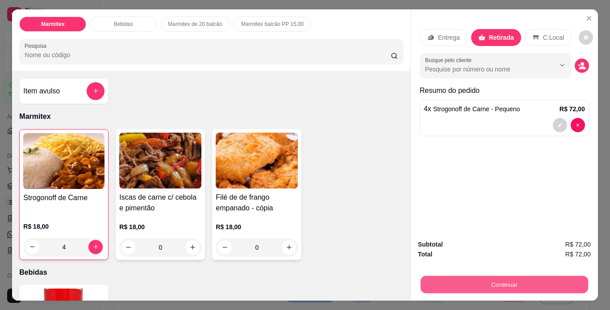
click at [465, 277] on button "Continuar" at bounding box center [504, 284] width 168 height 17
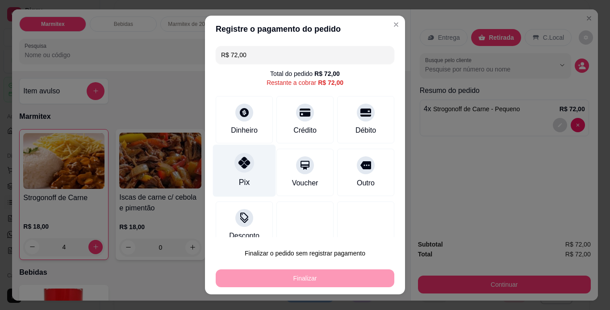
click at [237, 174] on div "Pix" at bounding box center [244, 170] width 63 height 52
type input "R$ 0,00"
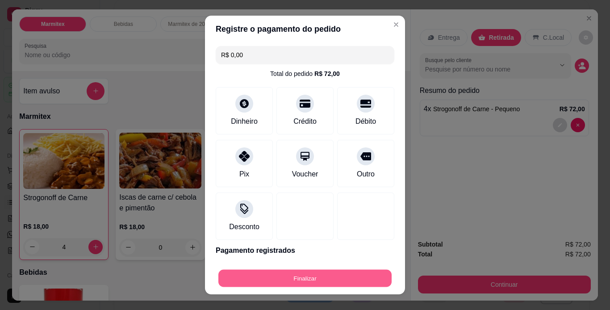
click at [277, 281] on button "Finalizar" at bounding box center [304, 278] width 173 height 17
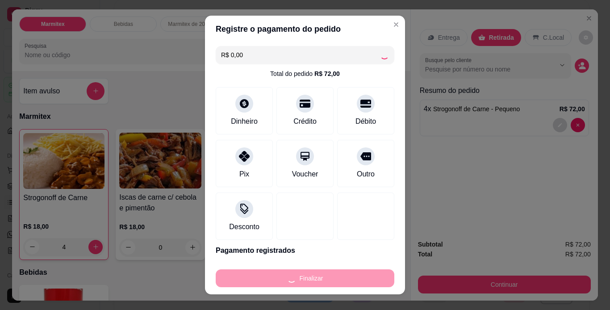
type input "0"
type input "-R$ 72,00"
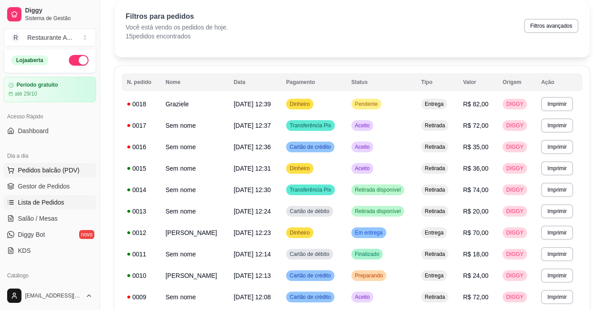
click at [64, 171] on span "Pedidos balcão (PDV)" at bounding box center [49, 170] width 62 height 9
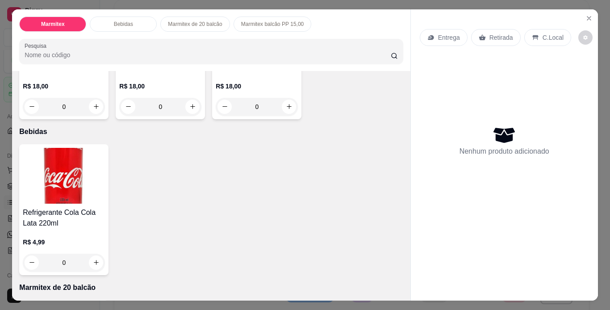
scroll to position [143, 0]
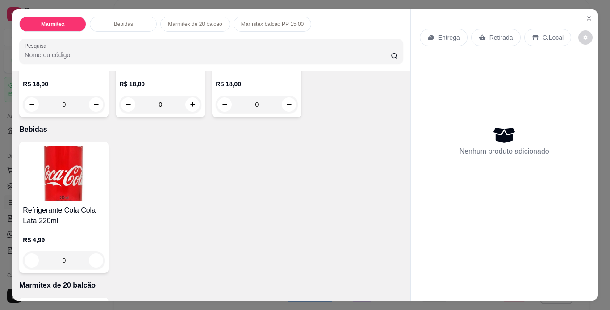
click at [94, 102] on div "0" at bounding box center [64, 105] width 82 height 18
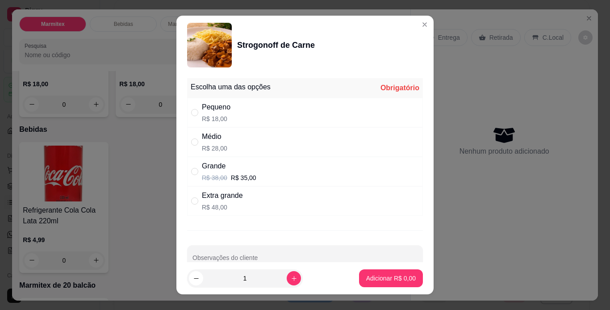
click at [240, 117] on div "Pequeno R$ 18,00" at bounding box center [305, 112] width 236 height 29
radio input "true"
click at [398, 274] on p "Adicionar R$ 18,00" at bounding box center [389, 278] width 53 height 9
type input "1"
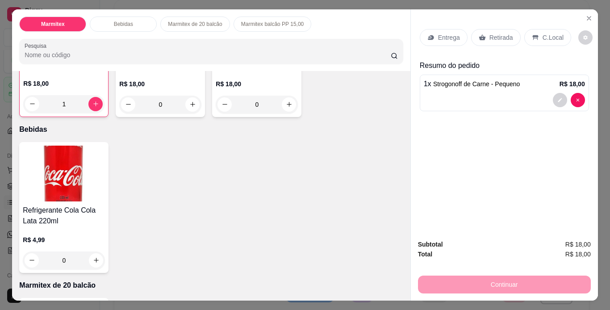
scroll to position [143, 0]
click at [482, 30] on div "Retirada" at bounding box center [496, 37] width 50 height 17
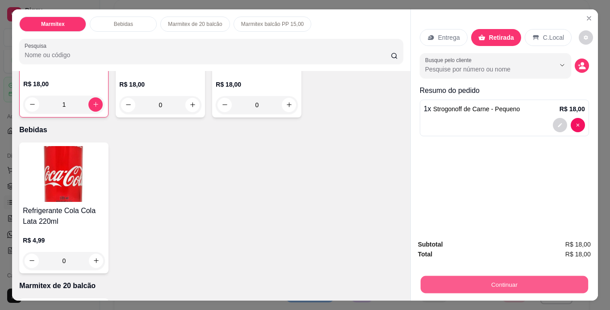
click at [480, 280] on button "Continuar" at bounding box center [504, 284] width 168 height 17
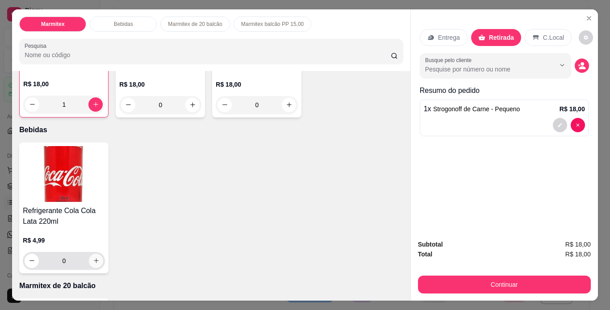
click at [93, 260] on icon "increase-product-quantity" at bounding box center [96, 260] width 7 height 7
type input "1"
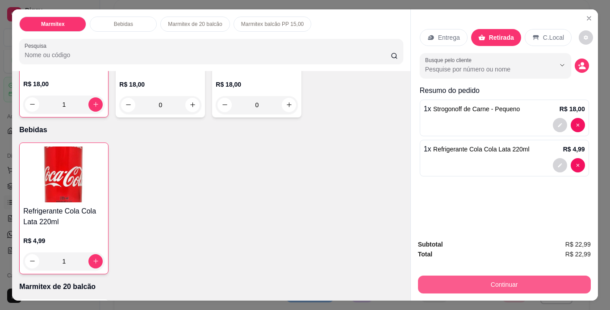
click at [480, 285] on button "Continuar" at bounding box center [504, 285] width 173 height 18
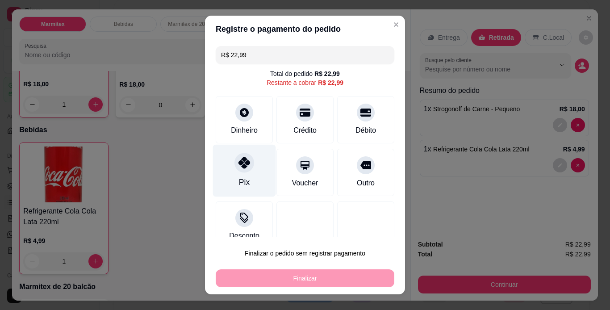
click at [240, 188] on div "Pix" at bounding box center [244, 182] width 11 height 12
type input "R$ 0,00"
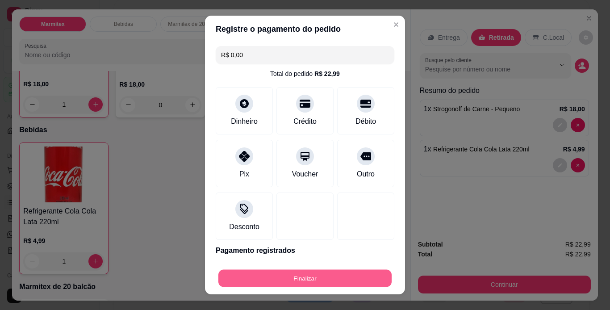
click at [274, 276] on button "Finalizar" at bounding box center [304, 278] width 173 height 17
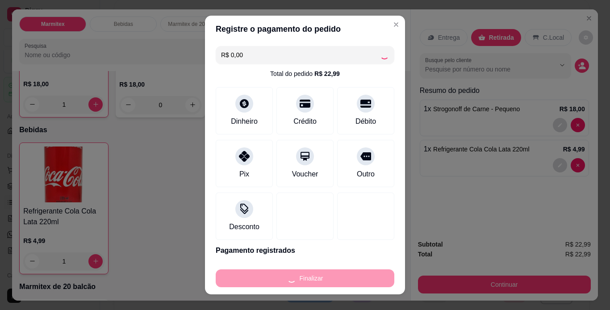
type input "0"
type input "-R$ 22,99"
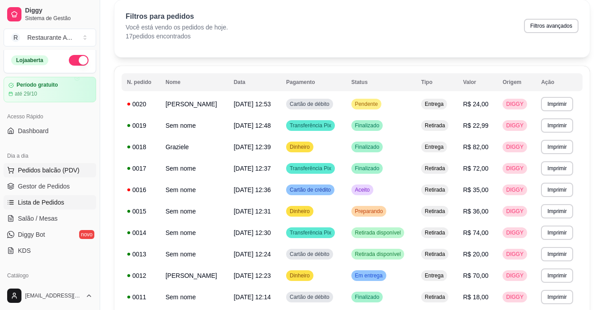
click at [68, 168] on span "Pedidos balcão (PDV)" at bounding box center [49, 170] width 62 height 9
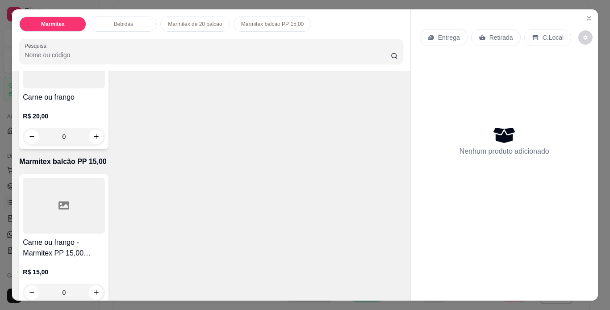
scroll to position [423, 0]
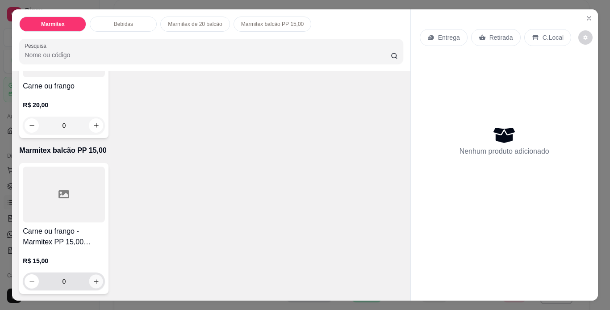
click at [93, 280] on icon "increase-product-quantity" at bounding box center [96, 281] width 7 height 7
type input "1"
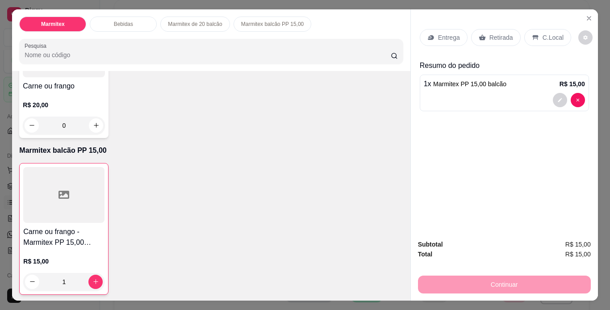
click at [496, 35] on p "Retirada" at bounding box center [502, 37] width 24 height 9
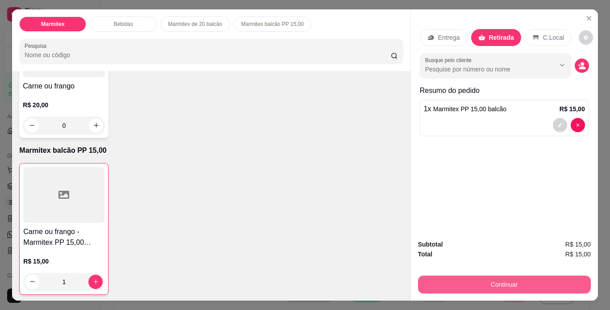
click at [494, 282] on button "Continuar" at bounding box center [504, 285] width 173 height 18
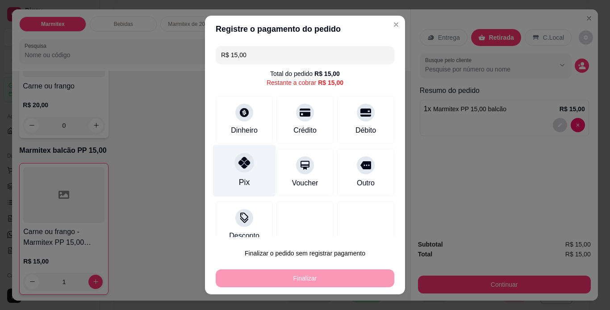
click at [238, 176] on div "Pix" at bounding box center [244, 170] width 63 height 52
type input "R$ 0,00"
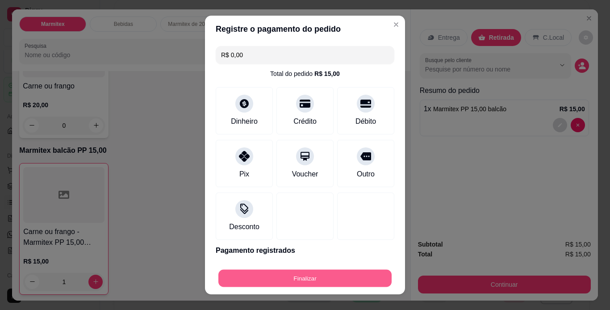
click at [307, 277] on button "Finalizar" at bounding box center [304, 278] width 173 height 17
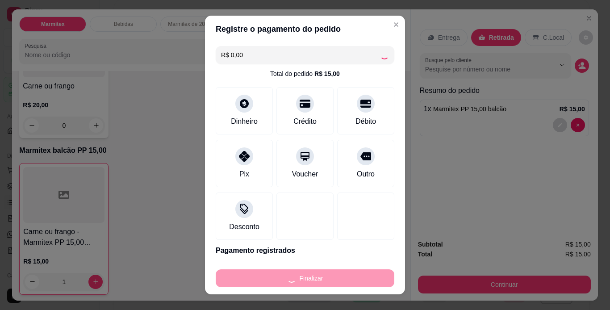
type input "0"
type input "-R$ 15,00"
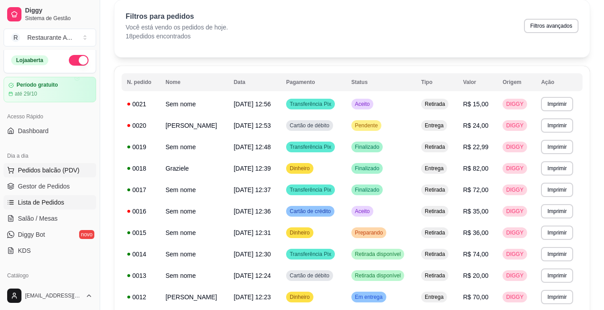
click at [63, 168] on span "Pedidos balcão (PDV)" at bounding box center [49, 170] width 62 height 9
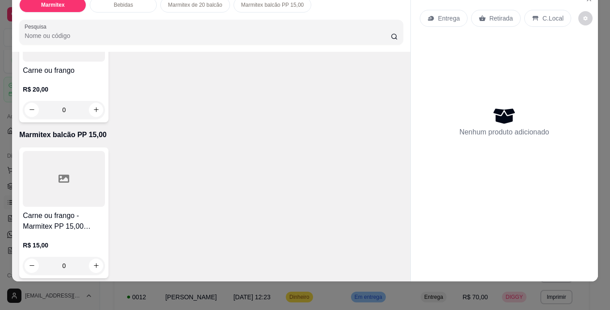
scroll to position [423, 0]
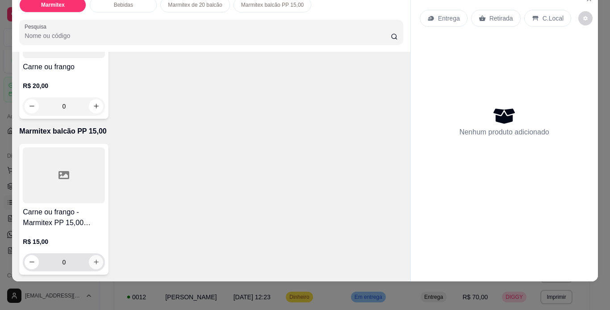
click at [95, 259] on button "increase-product-quantity" at bounding box center [96, 262] width 14 height 14
type input "1"
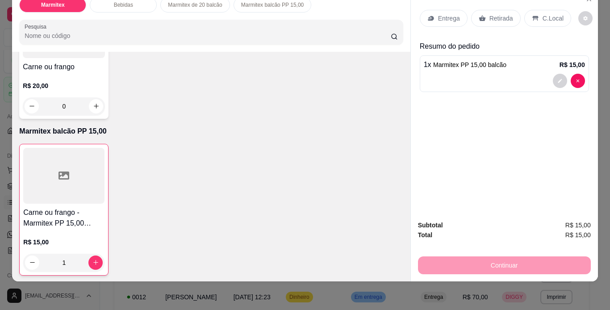
click at [492, 14] on p "Retirada" at bounding box center [502, 18] width 24 height 9
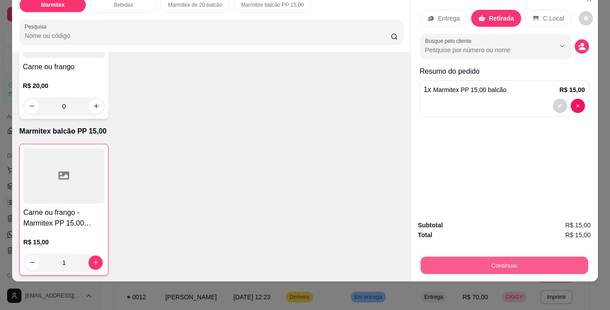
click at [500, 257] on button "Continuar" at bounding box center [504, 265] width 168 height 17
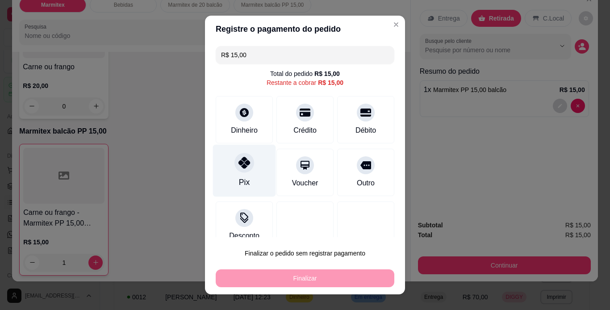
click at [250, 168] on div "Pix" at bounding box center [244, 170] width 63 height 52
type input "R$ 0,00"
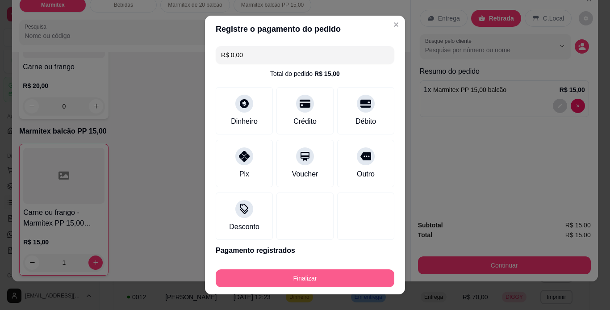
click at [312, 280] on button "Finalizar" at bounding box center [305, 278] width 179 height 18
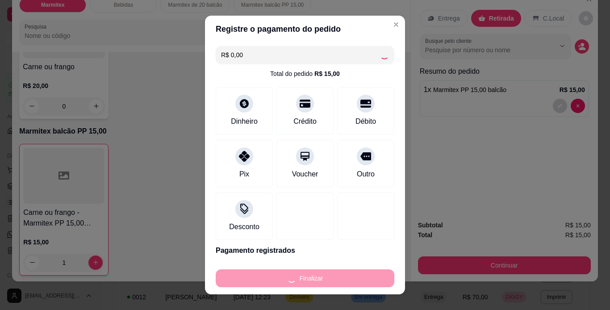
type input "0"
type input "-R$ 15,00"
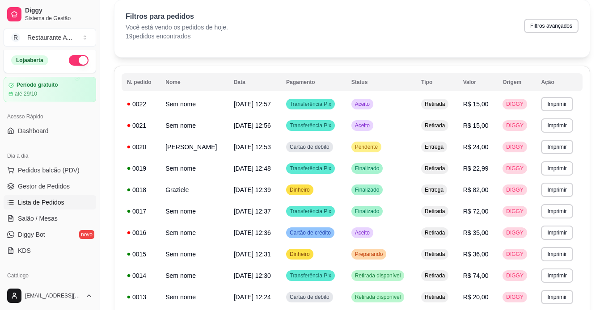
click at [52, 168] on div "Diggy Sistema de Gestão R Restaurante A ... Loja aberta Período gratuito até 29…" at bounding box center [302, 264] width 604 height 601
click at [52, 168] on span "Pedidos balcão (PDV)" at bounding box center [49, 170] width 62 height 9
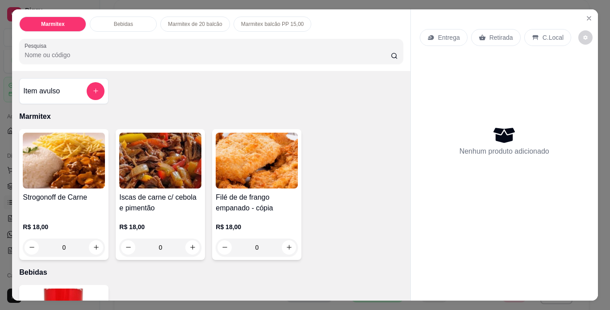
click at [94, 246] on div "0" at bounding box center [64, 248] width 82 height 18
click at [89, 244] on div "0" at bounding box center [64, 248] width 82 height 18
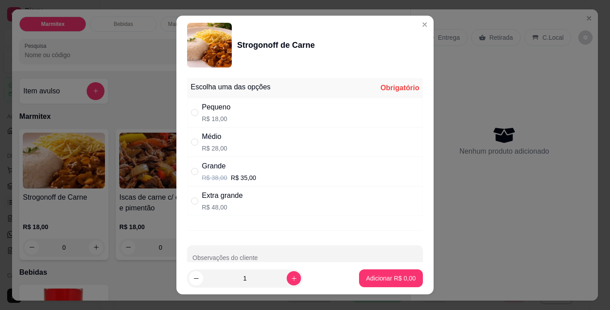
click at [246, 145] on div "Médio R$ 28,00" at bounding box center [305, 141] width 236 height 29
radio input "true"
click at [401, 279] on p "Adicionar R$ 28,00" at bounding box center [389, 278] width 53 height 9
type input "1"
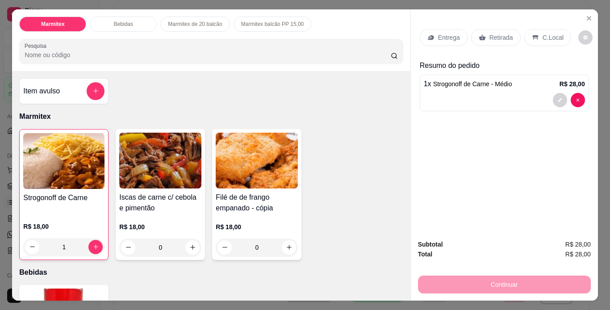
click at [503, 93] on div at bounding box center [504, 100] width 161 height 14
click at [491, 34] on p "Retirada" at bounding box center [502, 37] width 24 height 9
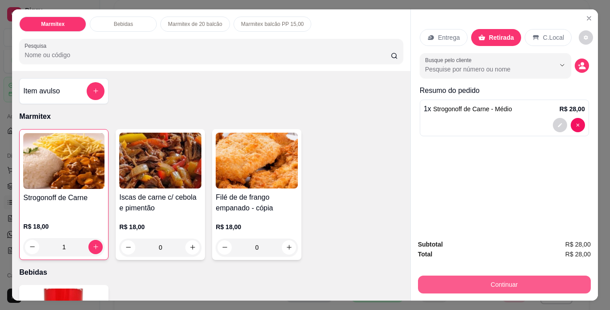
click at [473, 285] on button "Continuar" at bounding box center [504, 285] width 173 height 18
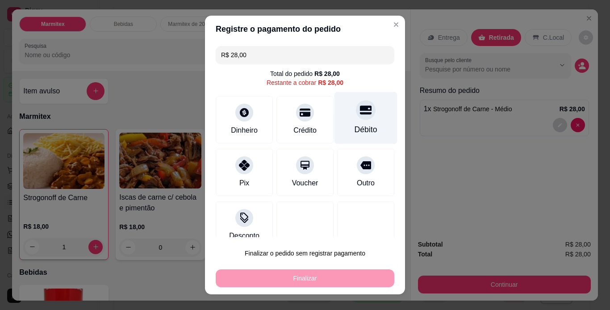
click at [352, 120] on div "Débito" at bounding box center [366, 118] width 63 height 52
type input "R$ 0,00"
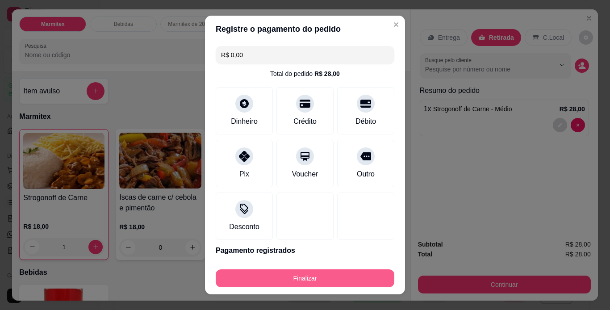
click at [337, 282] on button "Finalizar" at bounding box center [305, 278] width 179 height 18
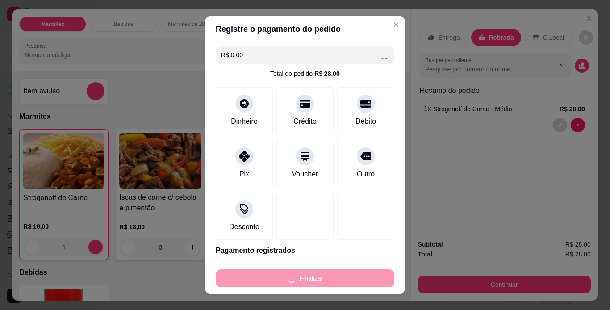
type input "0"
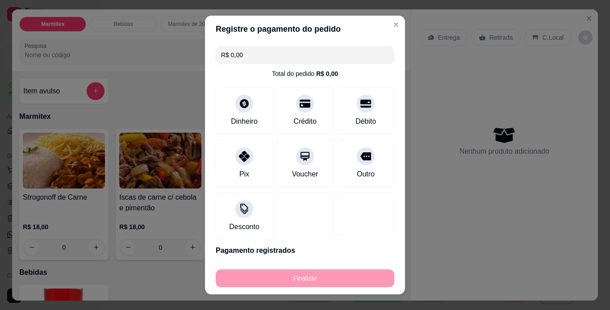
type input "-R$ 28,00"
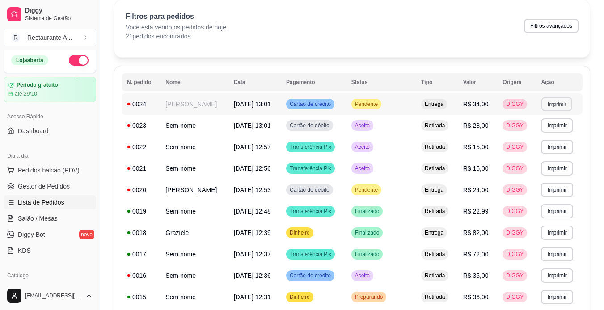
click at [561, 102] on button "Imprimir" at bounding box center [556, 104] width 31 height 14
click at [551, 132] on button "IMPRESSORA" at bounding box center [543, 135] width 65 height 14
click at [561, 105] on button "Imprimir" at bounding box center [556, 104] width 31 height 14
click at [540, 137] on button "IMPRESSORA" at bounding box center [543, 135] width 63 height 14
click at [261, 99] on td "30/09/25 às 13:01" at bounding box center [254, 103] width 52 height 21
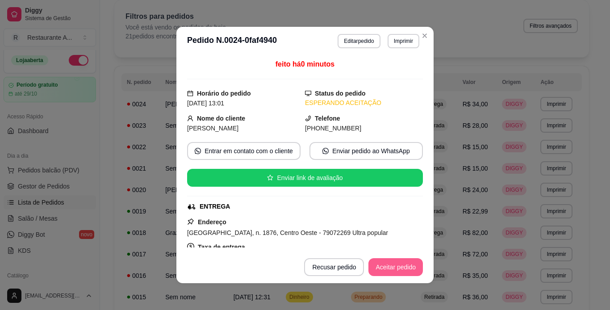
click at [398, 271] on button "Aceitar pedido" at bounding box center [396, 267] width 55 height 18
click at [398, 271] on button "Mover para preparo" at bounding box center [388, 267] width 69 height 18
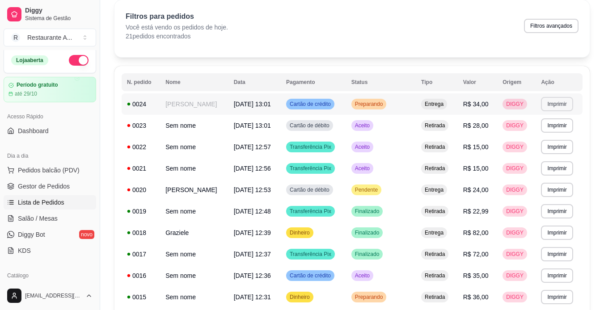
click at [555, 105] on button "Imprimir" at bounding box center [557, 104] width 32 height 14
click at [545, 137] on button "IMPRESSORA" at bounding box center [543, 135] width 63 height 14
click at [60, 173] on span "Pedidos balcão (PDV)" at bounding box center [49, 170] width 62 height 9
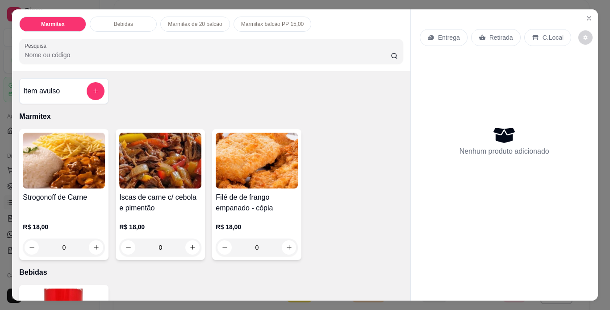
click at [89, 247] on div "0" at bounding box center [64, 248] width 82 height 18
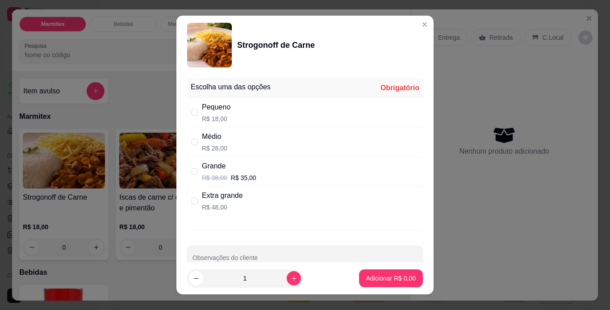
click at [281, 147] on div "Médio R$ 28,00" at bounding box center [305, 141] width 236 height 29
radio input "true"
click at [392, 281] on p "Adicionar R$ 28,00" at bounding box center [389, 278] width 53 height 9
type input "1"
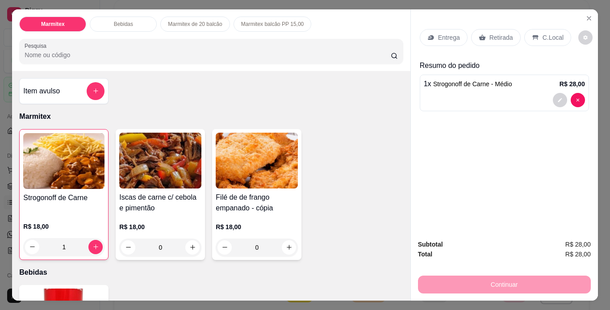
click at [504, 34] on p "Retirada" at bounding box center [502, 37] width 24 height 9
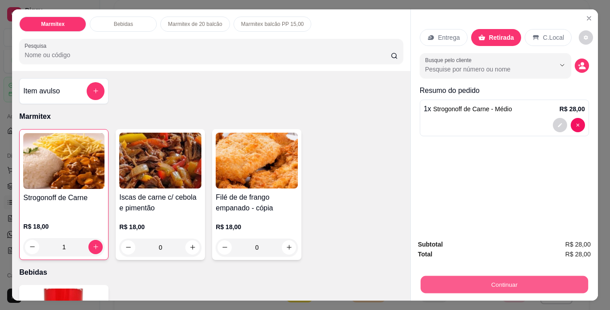
click at [510, 282] on button "Continuar" at bounding box center [504, 284] width 168 height 17
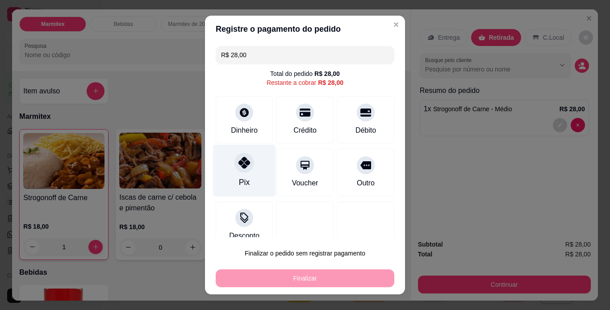
click at [239, 164] on icon at bounding box center [245, 163] width 12 height 12
type input "R$ 0,00"
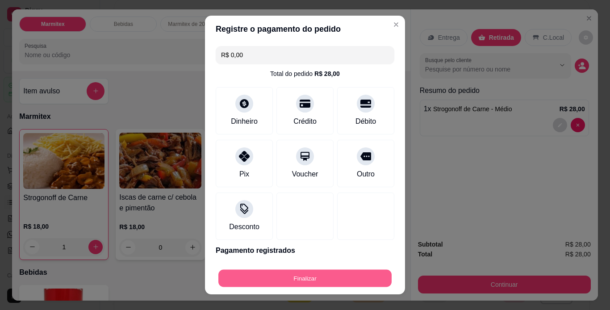
click at [325, 283] on button "Finalizar" at bounding box center [304, 278] width 173 height 17
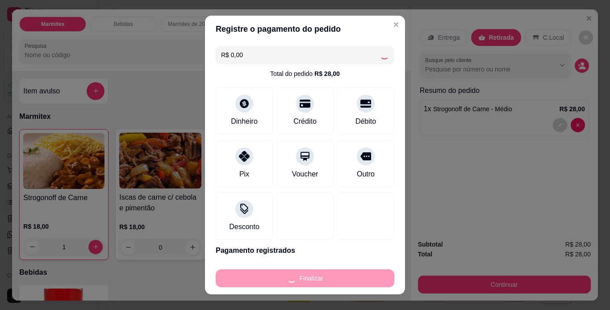
type input "0"
type input "-R$ 28,00"
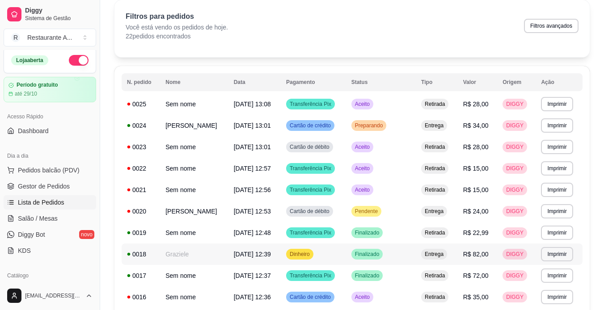
click at [57, 167] on span "Pedidos balcão (PDV)" at bounding box center [49, 170] width 62 height 9
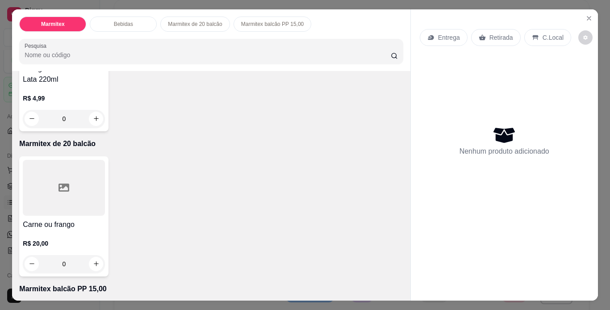
scroll to position [286, 0]
click at [94, 260] on icon "increase-product-quantity" at bounding box center [96, 263] width 7 height 7
type input "1"
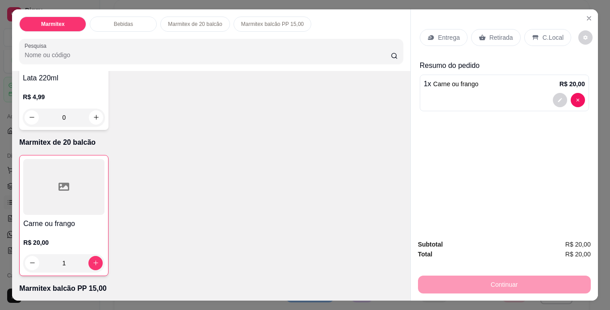
click at [496, 33] on p "Retirada" at bounding box center [502, 37] width 24 height 9
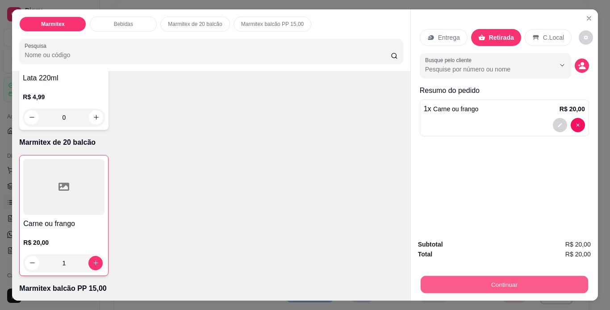
click at [507, 283] on button "Continuar" at bounding box center [504, 284] width 168 height 17
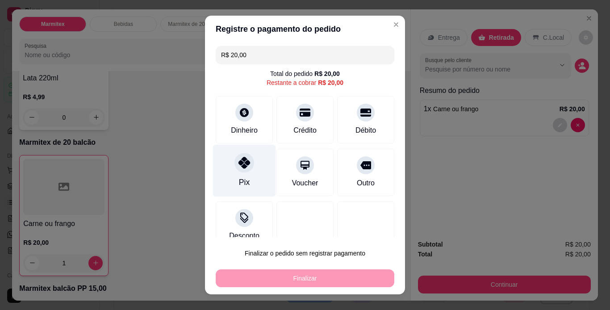
click at [247, 182] on div "Pix" at bounding box center [244, 170] width 63 height 52
type input "R$ 0,00"
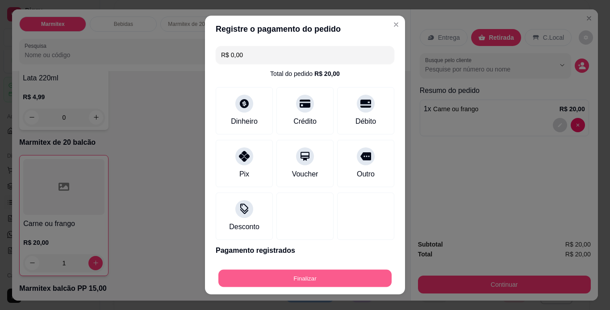
click at [302, 279] on button "Finalizar" at bounding box center [304, 278] width 173 height 17
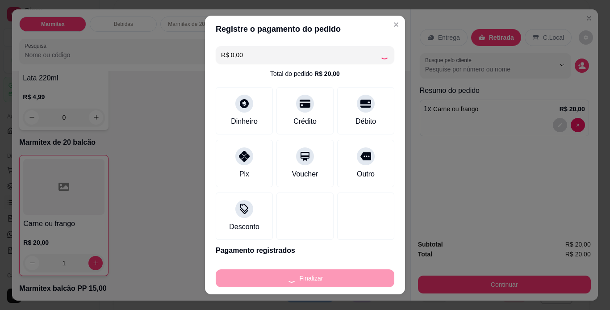
type input "0"
type input "-R$ 20,00"
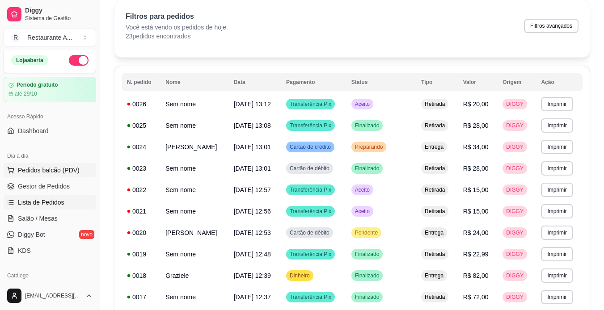
click at [39, 174] on span "Pedidos balcão (PDV)" at bounding box center [49, 170] width 62 height 9
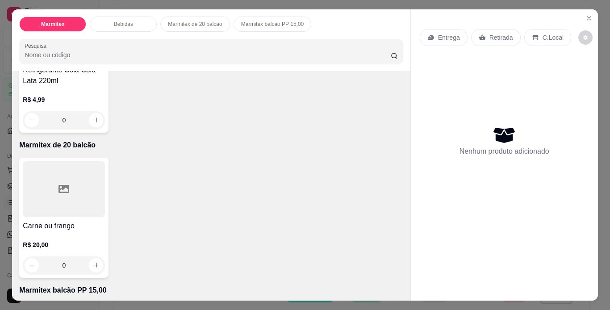
scroll to position [304, 0]
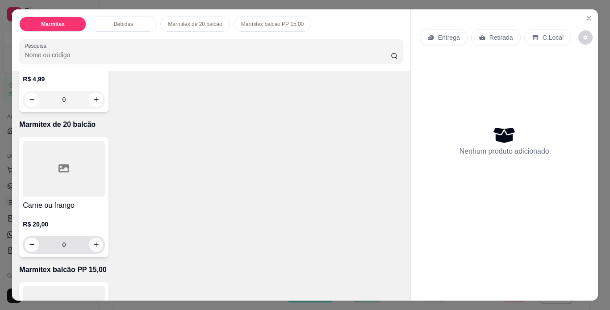
click at [89, 242] on button "increase-product-quantity" at bounding box center [96, 245] width 14 height 14
type input "1"
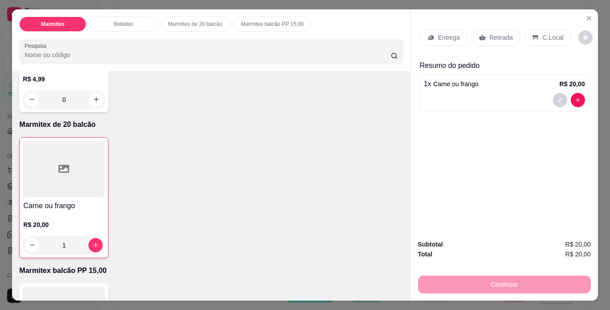
click at [494, 33] on p "Retirada" at bounding box center [502, 37] width 24 height 9
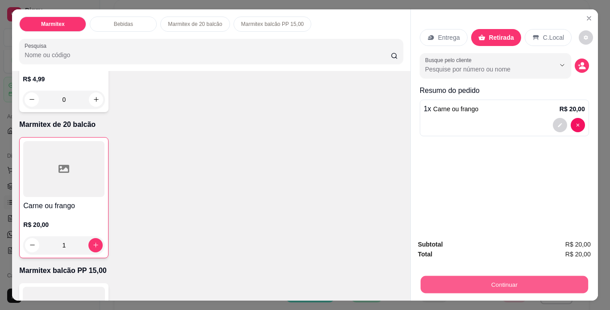
click at [475, 285] on button "Continuar" at bounding box center [504, 284] width 168 height 17
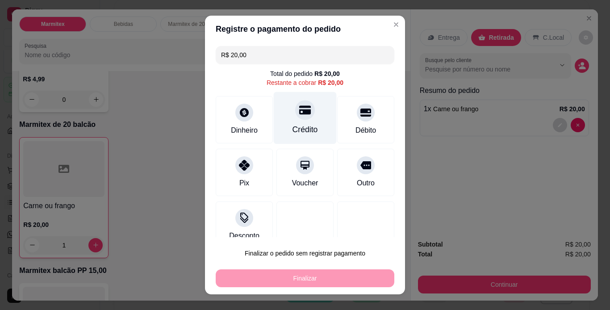
click at [297, 124] on div "Crédito" at bounding box center [305, 130] width 25 height 12
type input "R$ 0,00"
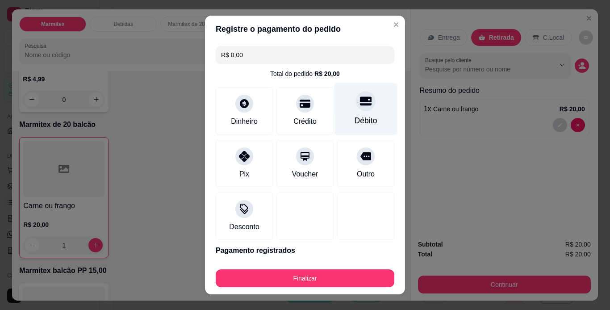
click at [355, 120] on div "Débito" at bounding box center [366, 121] width 23 height 12
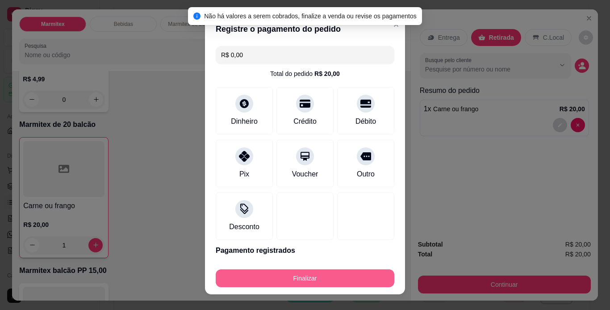
click at [296, 276] on button "Finalizar" at bounding box center [305, 278] width 179 height 18
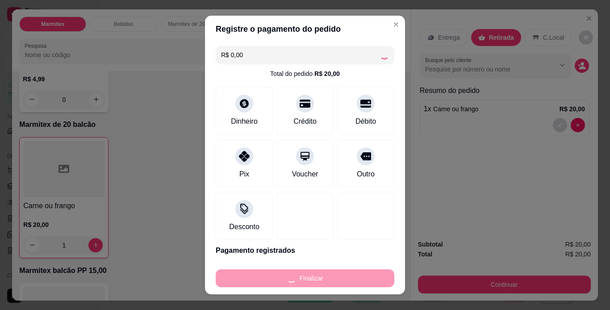
type input "0"
type input "-R$ 20,00"
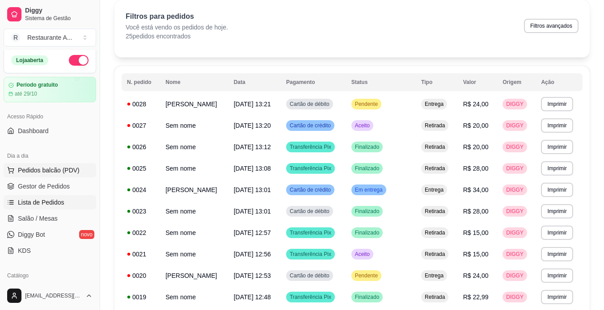
click at [56, 165] on button "Pedidos balcão (PDV)" at bounding box center [50, 170] width 92 height 14
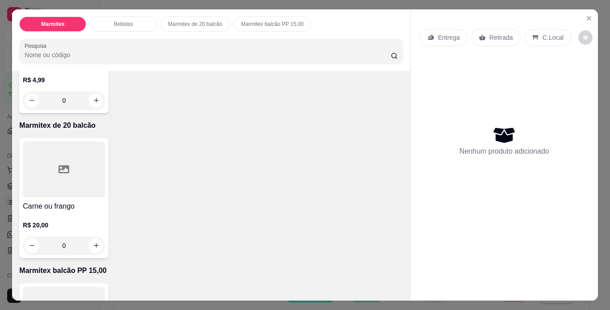
scroll to position [304, 0]
click at [95, 242] on icon "increase-product-quantity" at bounding box center [96, 245] width 7 height 7
type input "1"
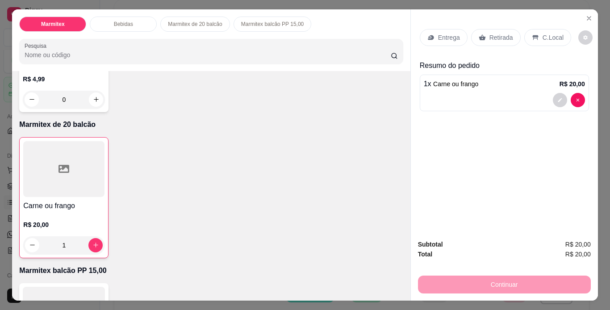
click at [495, 38] on p "Retirada" at bounding box center [502, 37] width 24 height 9
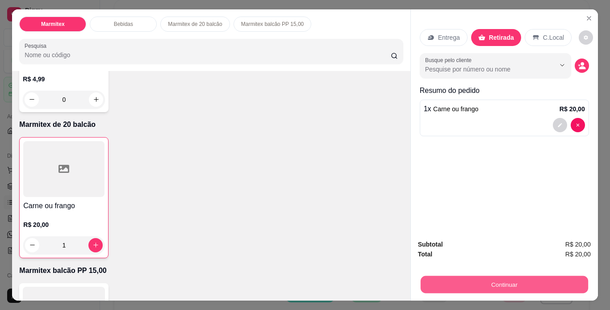
click at [508, 278] on button "Continuar" at bounding box center [504, 284] width 168 height 17
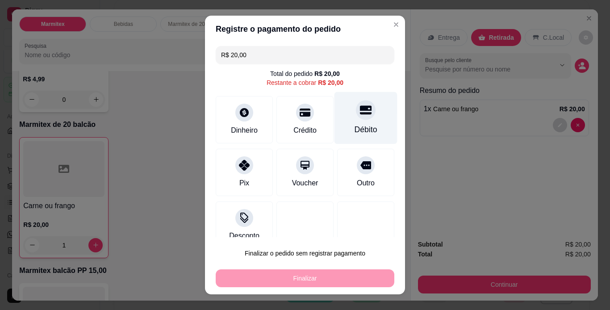
click at [355, 128] on div "Débito" at bounding box center [366, 130] width 23 height 12
type input "R$ 0,00"
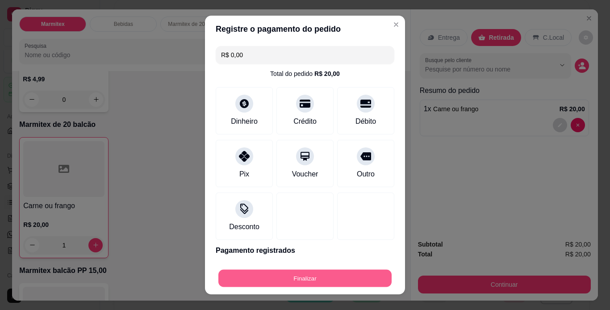
click at [339, 281] on button "Finalizar" at bounding box center [304, 278] width 173 height 17
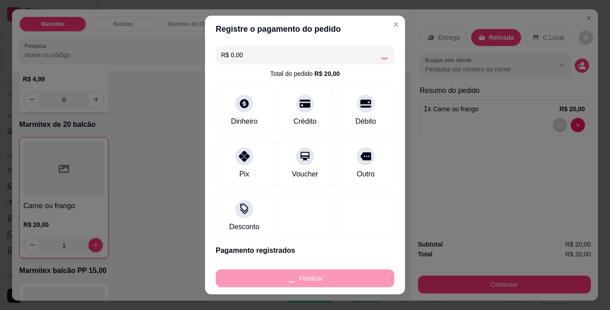
type input "0"
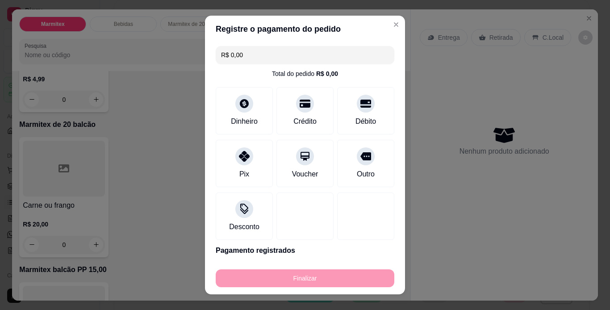
type input "-R$ 20,00"
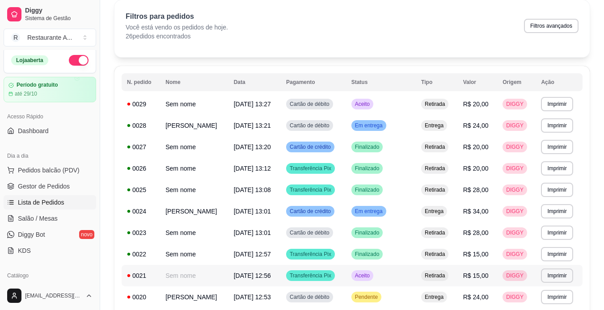
click at [340, 281] on td "Transferência Pix" at bounding box center [313, 275] width 65 height 21
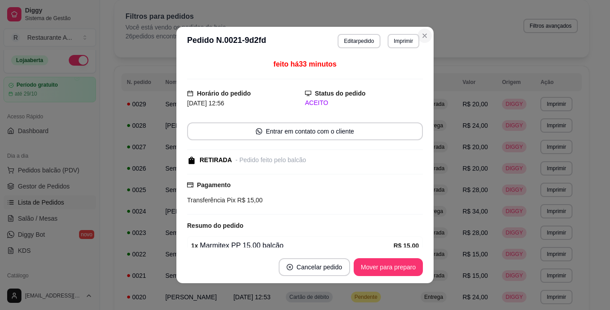
click at [71, 210] on div "**********" at bounding box center [305, 155] width 610 height 310
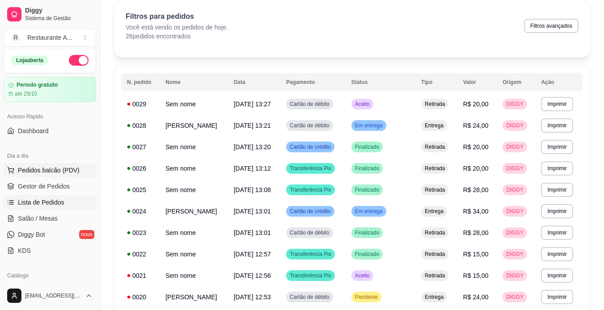
click at [75, 171] on span "Pedidos balcão (PDV)" at bounding box center [49, 170] width 62 height 9
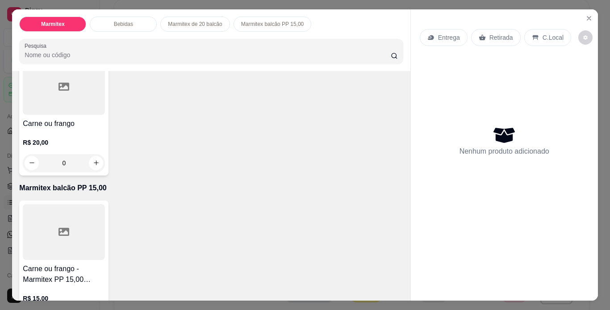
scroll to position [423, 0]
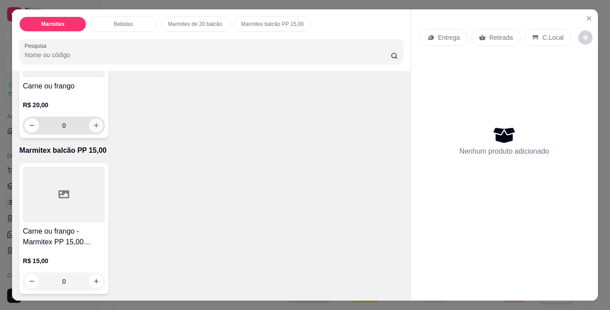
click at [94, 123] on icon "increase-product-quantity" at bounding box center [96, 125] width 5 height 5
type input "1"
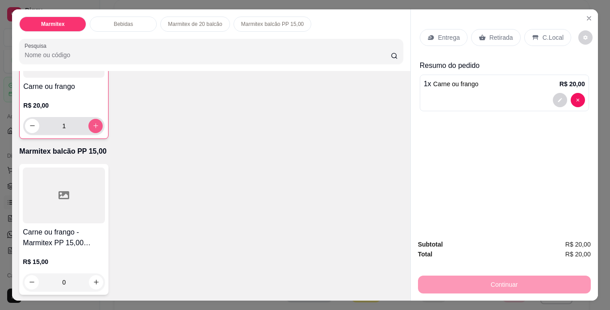
scroll to position [424, 0]
click at [491, 33] on p "Retirada" at bounding box center [502, 37] width 24 height 9
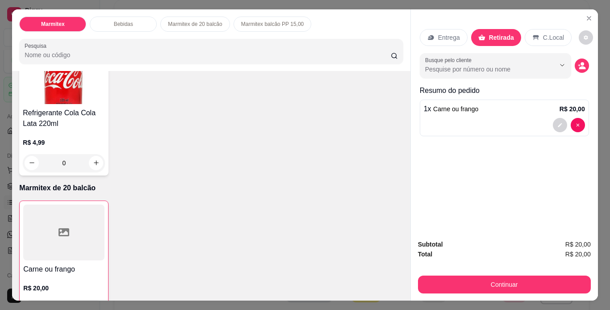
scroll to position [227, 0]
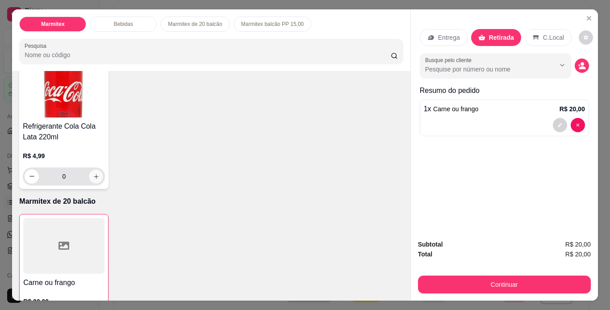
click at [93, 173] on icon "increase-product-quantity" at bounding box center [96, 176] width 7 height 7
type input "1"
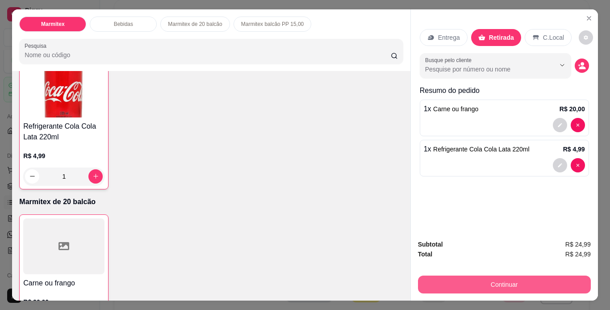
click at [535, 282] on button "Continuar" at bounding box center [504, 285] width 173 height 18
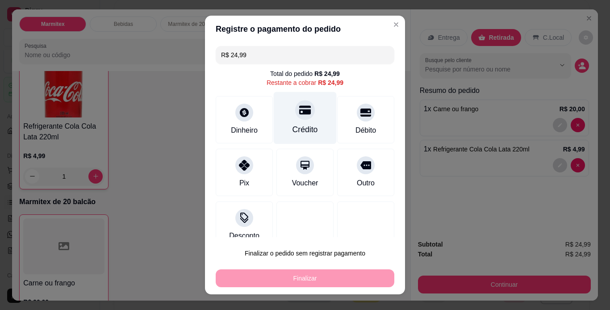
click at [293, 128] on div "Crédito" at bounding box center [305, 130] width 25 height 12
type input "R$ 0,00"
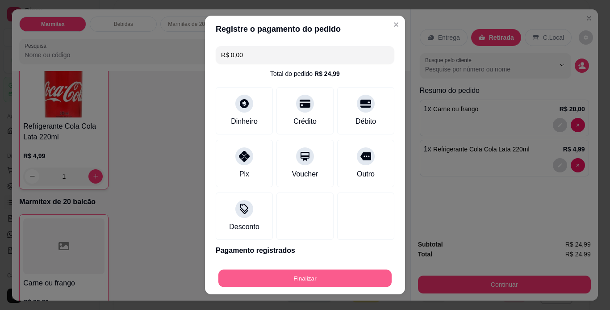
click at [309, 277] on button "Finalizar" at bounding box center [304, 278] width 173 height 17
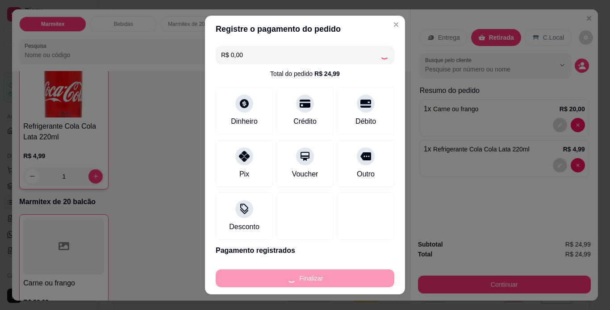
type input "0"
type input "-R$ 24,99"
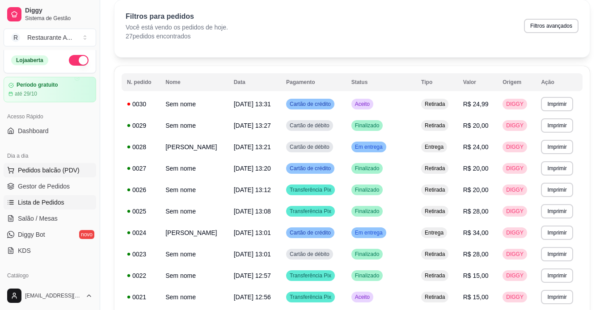
click at [76, 176] on button "Pedidos balcão (PDV)" at bounding box center [50, 170] width 92 height 14
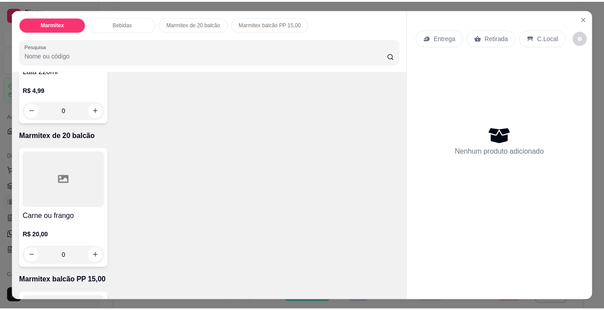
scroll to position [304, 0]
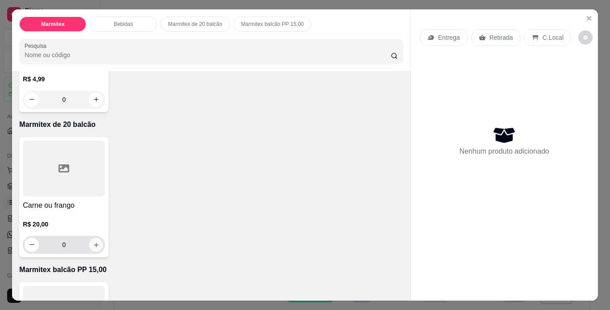
click at [93, 245] on button "increase-product-quantity" at bounding box center [96, 245] width 14 height 14
type input "1"
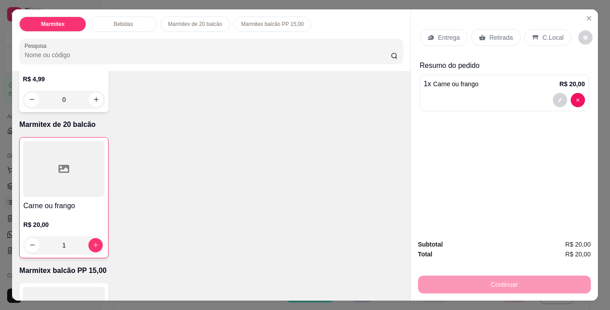
click at [494, 36] on p "Retirada" at bounding box center [502, 37] width 24 height 9
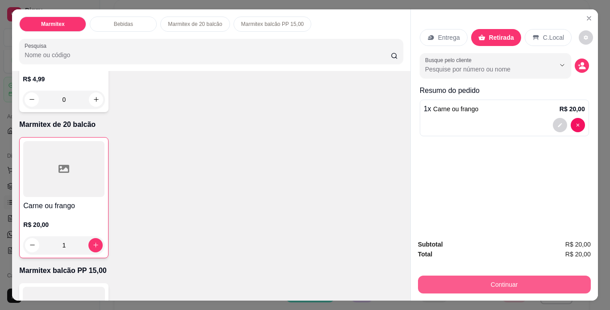
click at [554, 278] on button "Continuar" at bounding box center [504, 285] width 173 height 18
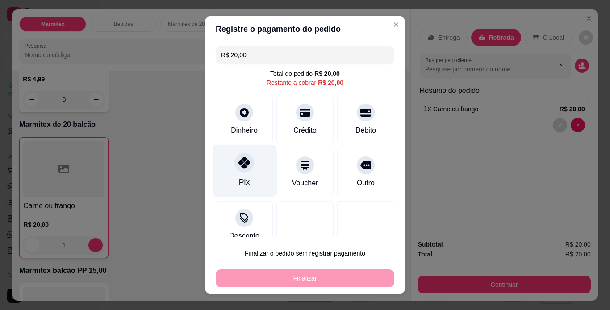
click at [248, 180] on div "Pix" at bounding box center [244, 170] width 63 height 52
type input "R$ 0,00"
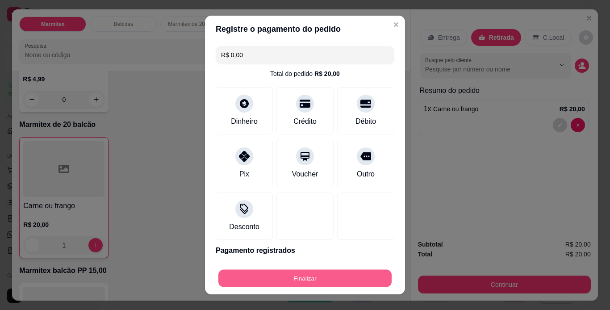
click at [292, 280] on button "Finalizar" at bounding box center [304, 278] width 173 height 17
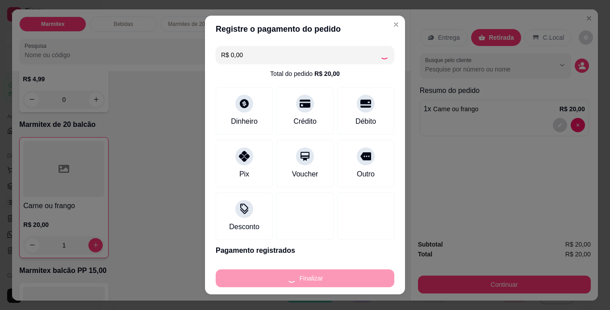
type input "0"
type input "-R$ 20,00"
